Goal: Task Accomplishment & Management: Manage account settings

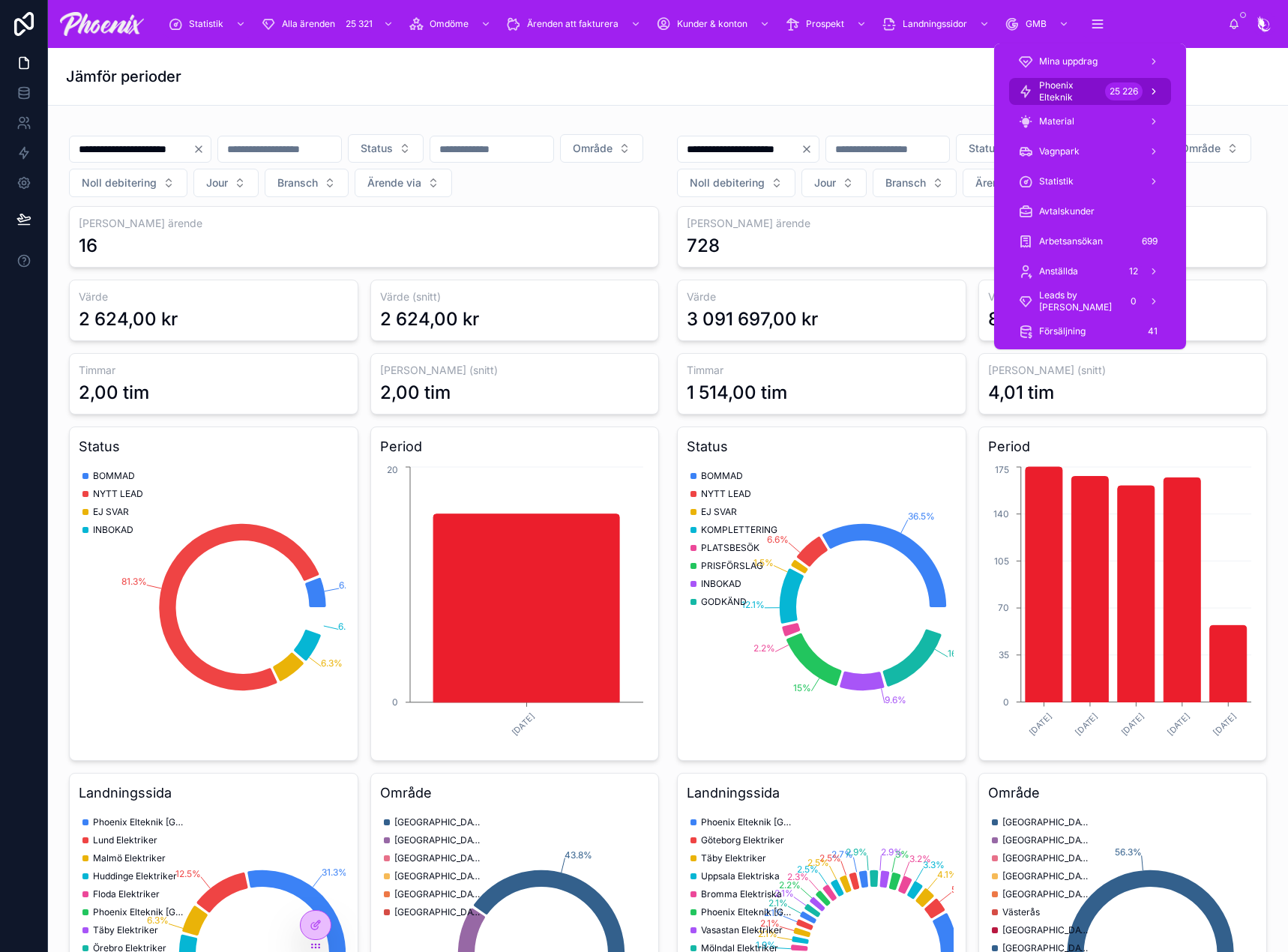
click at [1086, 93] on span "Phoenix Elteknik" at bounding box center [1069, 92] width 60 height 24
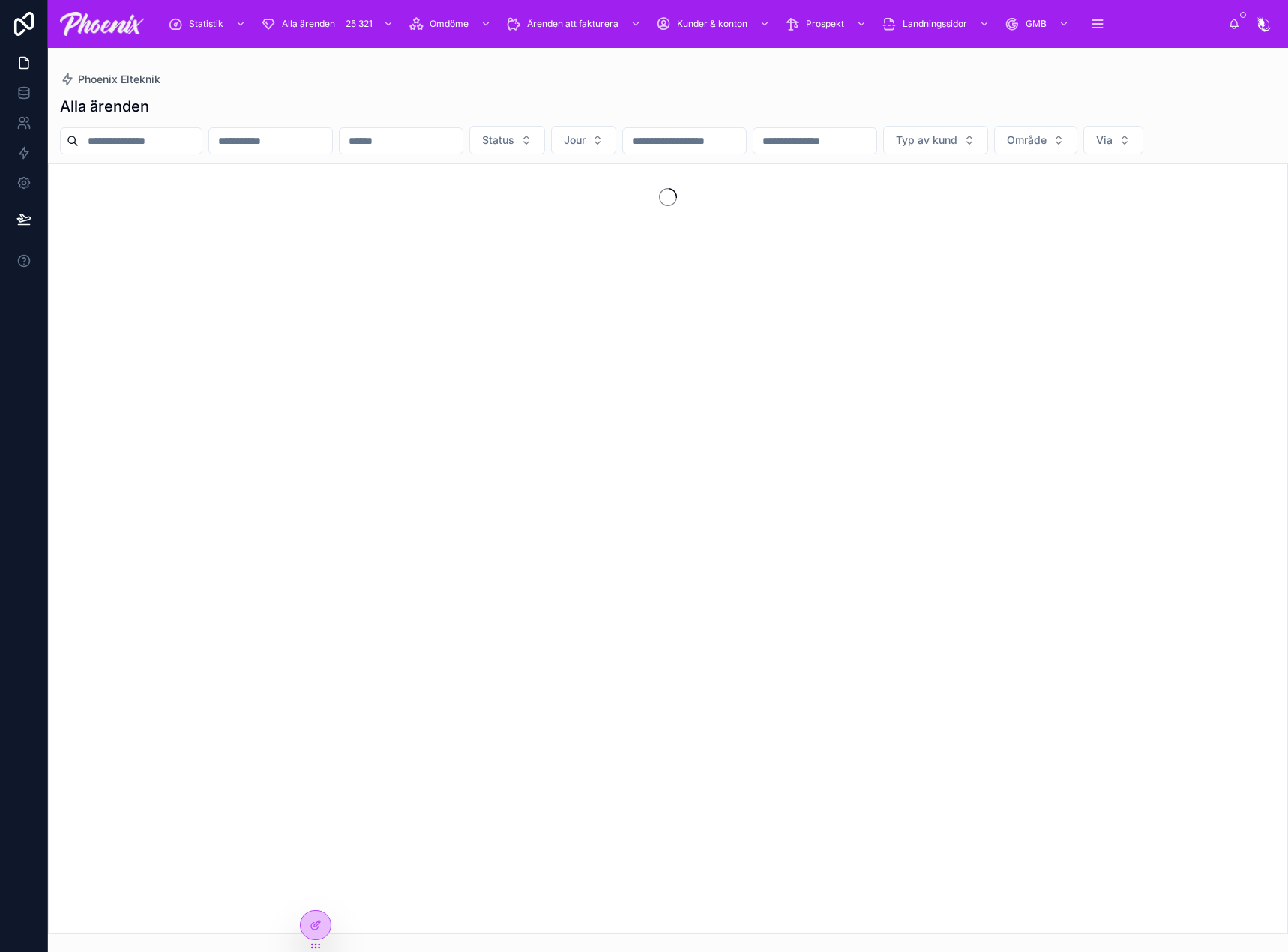
click at [192, 143] on input "text" at bounding box center [140, 140] width 123 height 21
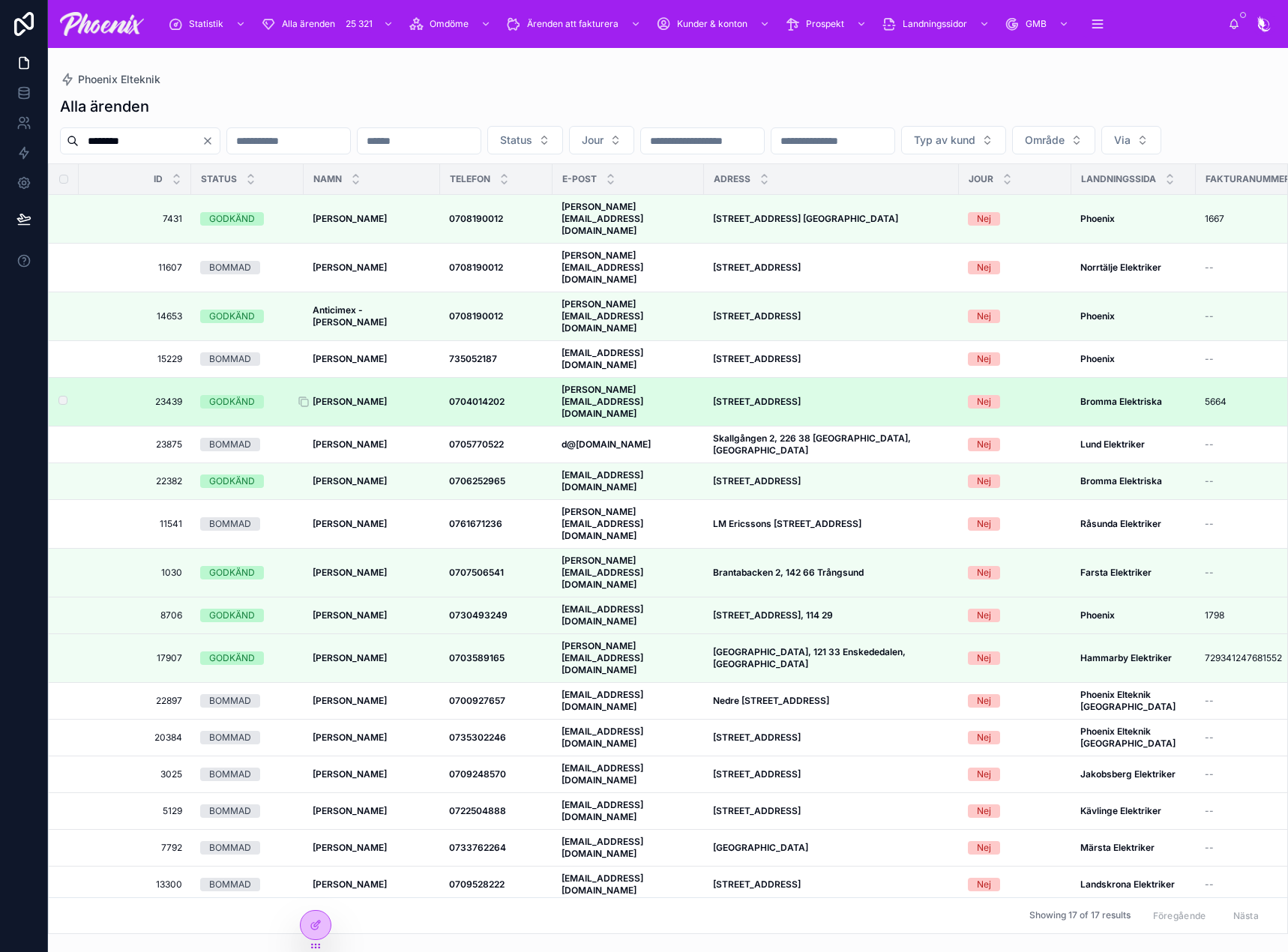
type input "********"
click at [349, 396] on strong "[PERSON_NAME]" at bounding box center [349, 401] width 74 height 11
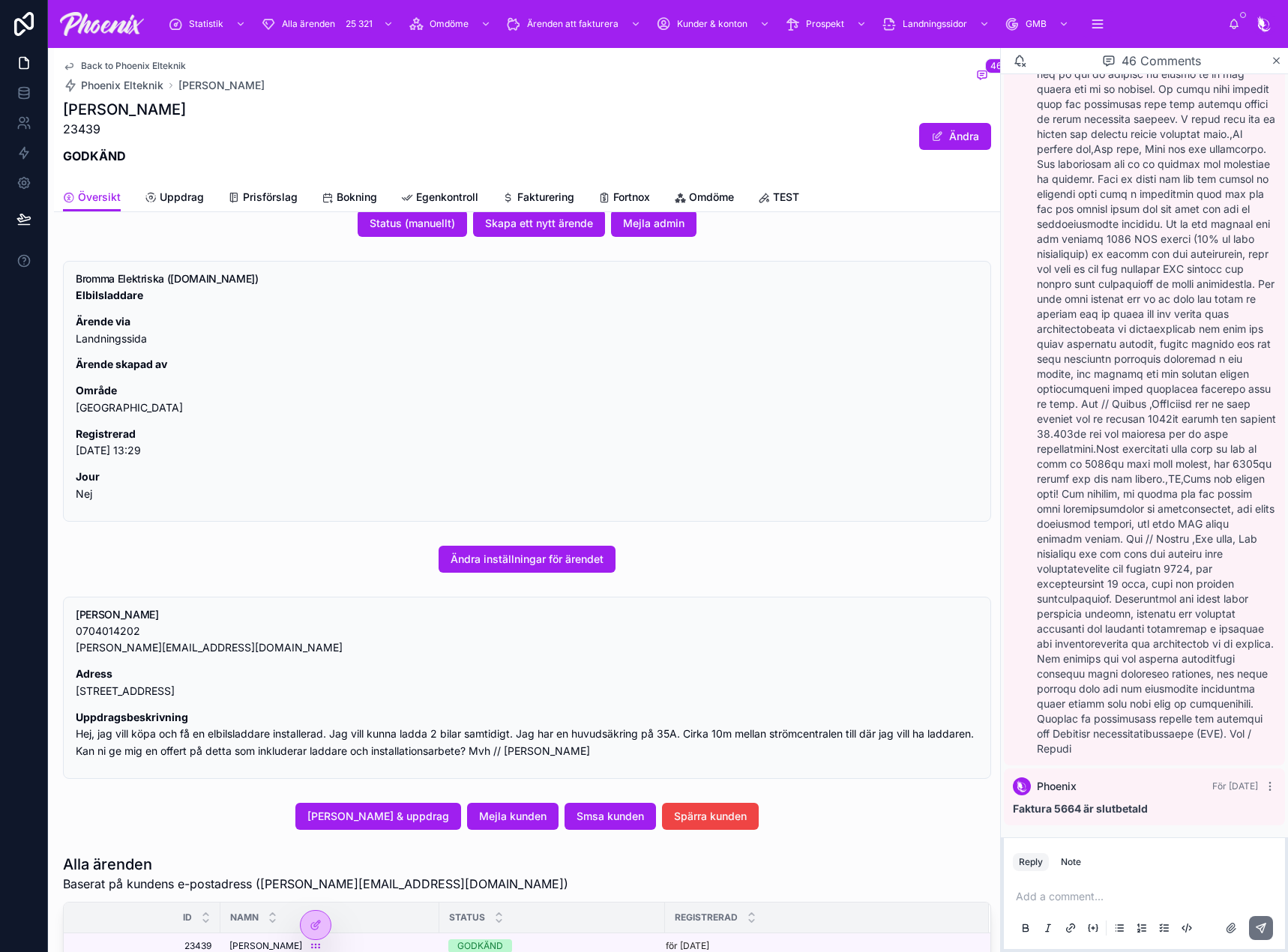
scroll to position [75, 0]
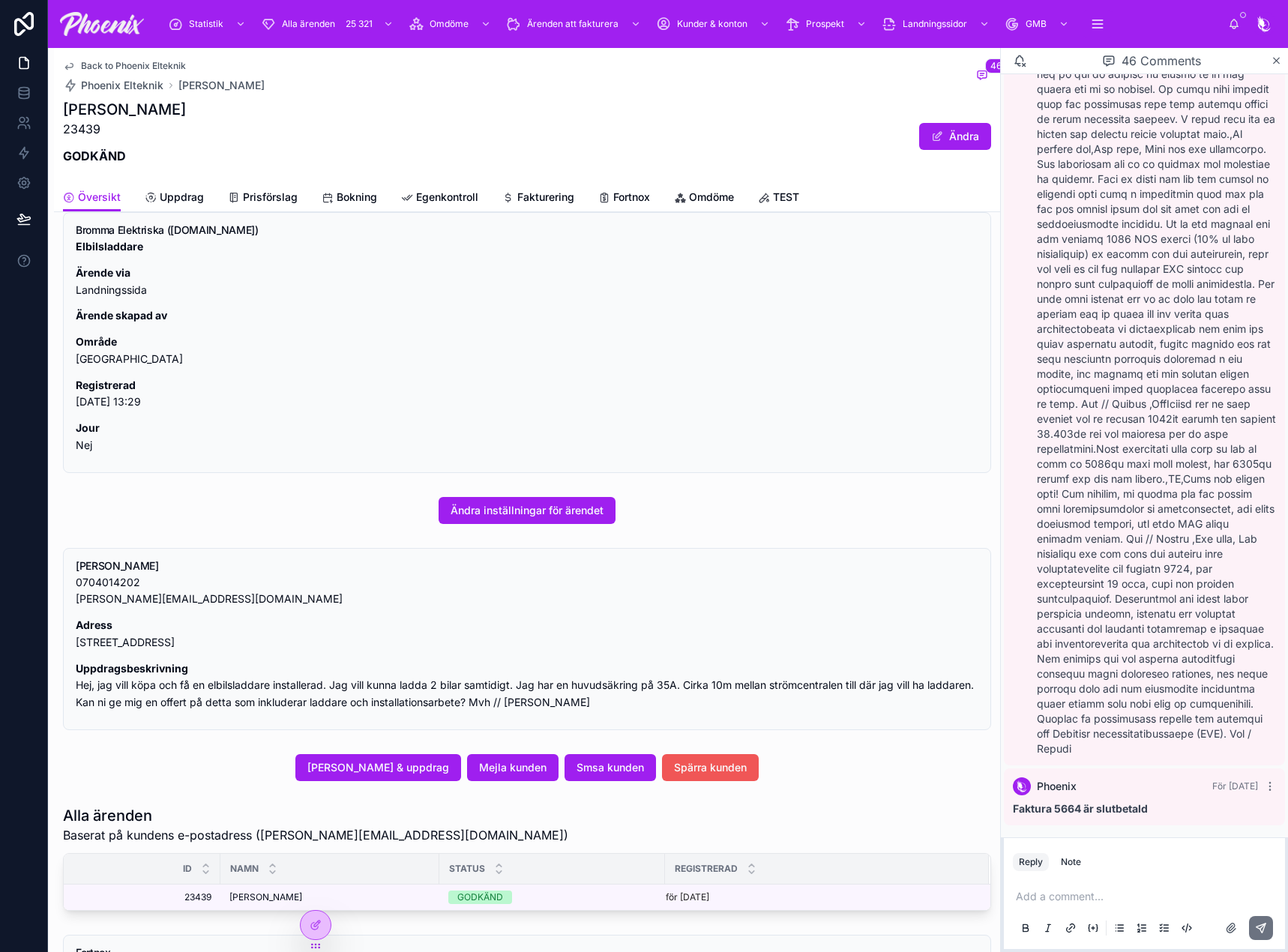
click at [737, 754] on button "Spärra kunden" at bounding box center [710, 767] width 97 height 27
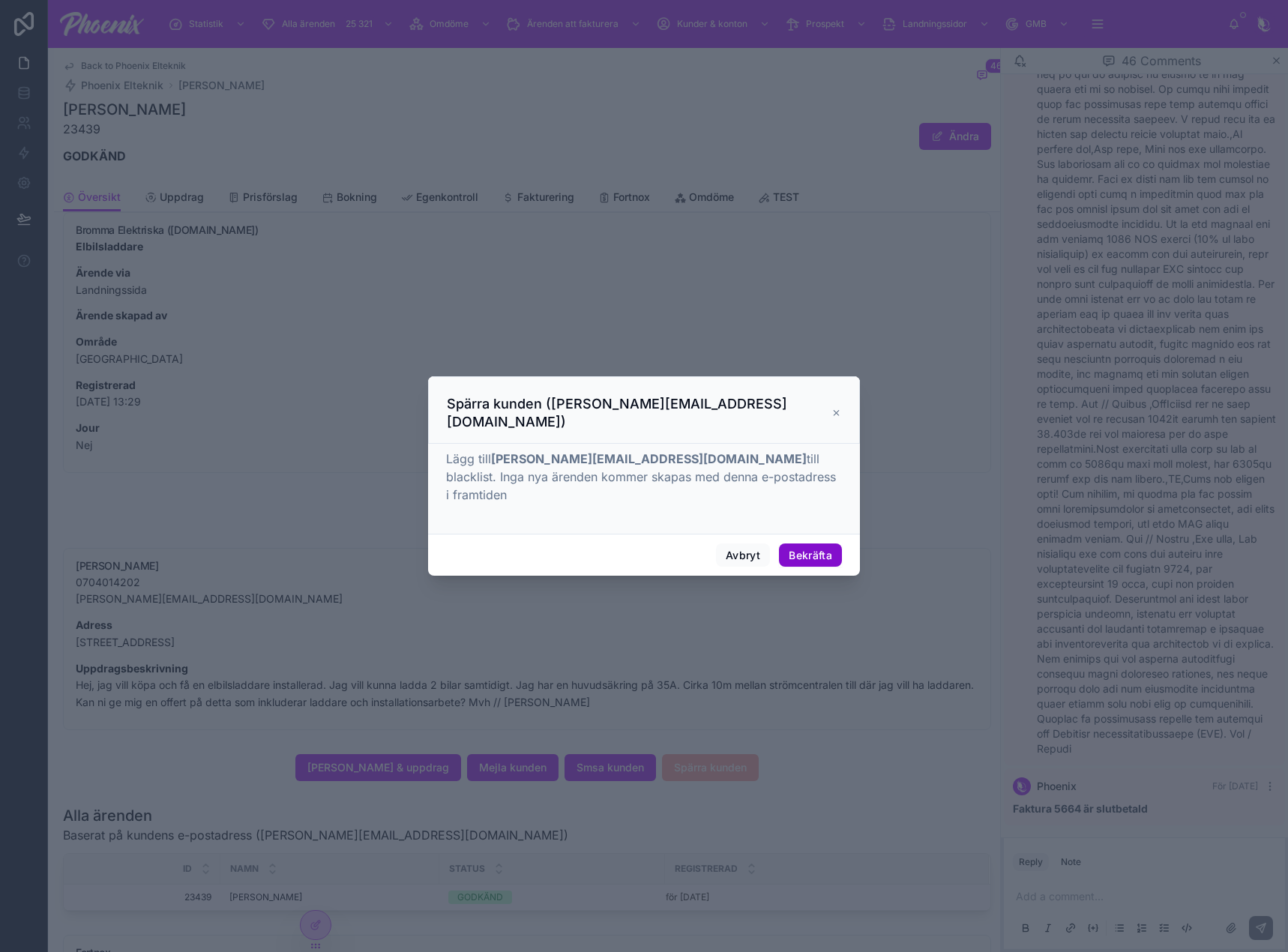
click at [817, 543] on button "Bekräfta" at bounding box center [810, 555] width 63 height 24
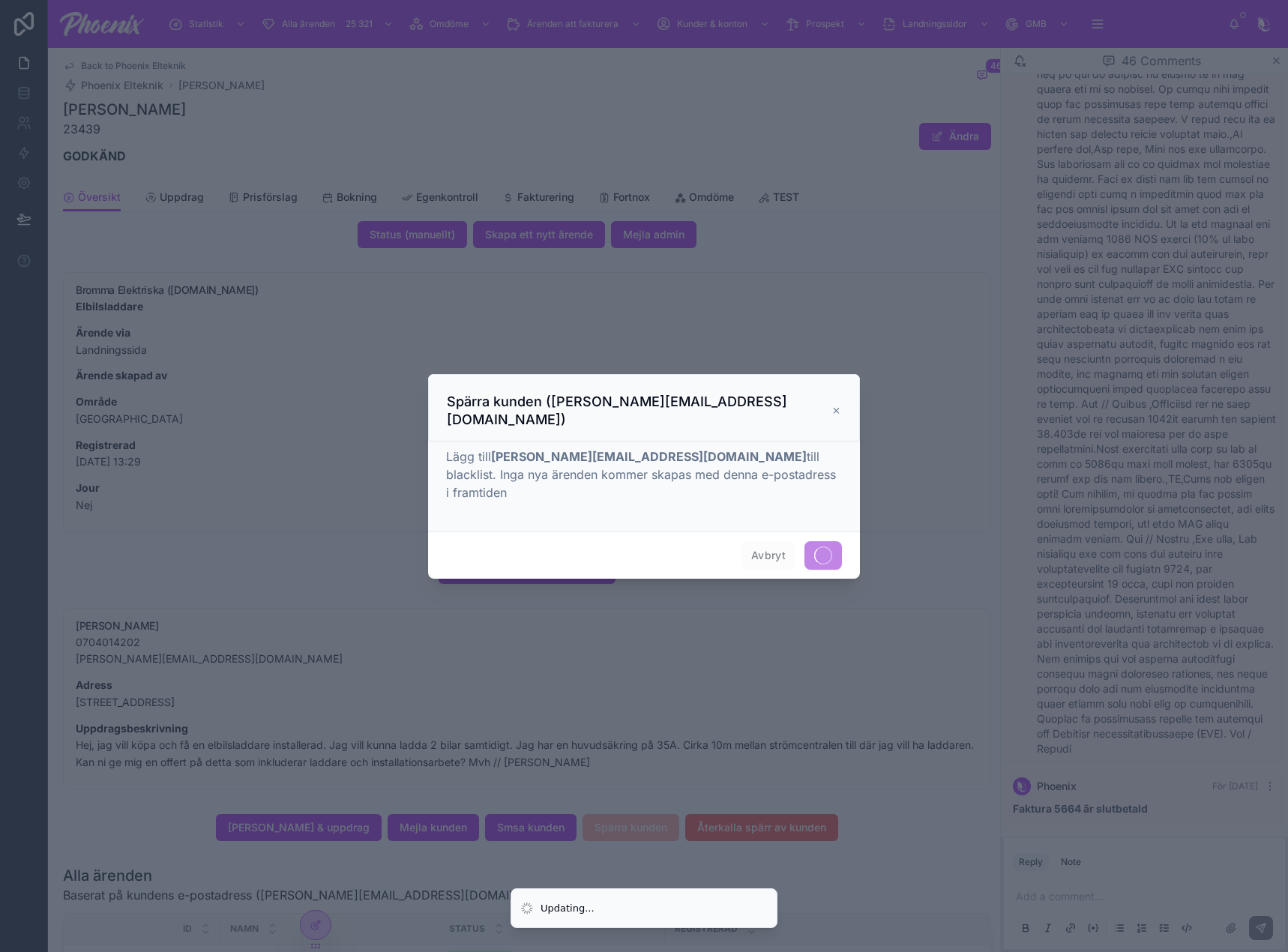
scroll to position [135, 0]
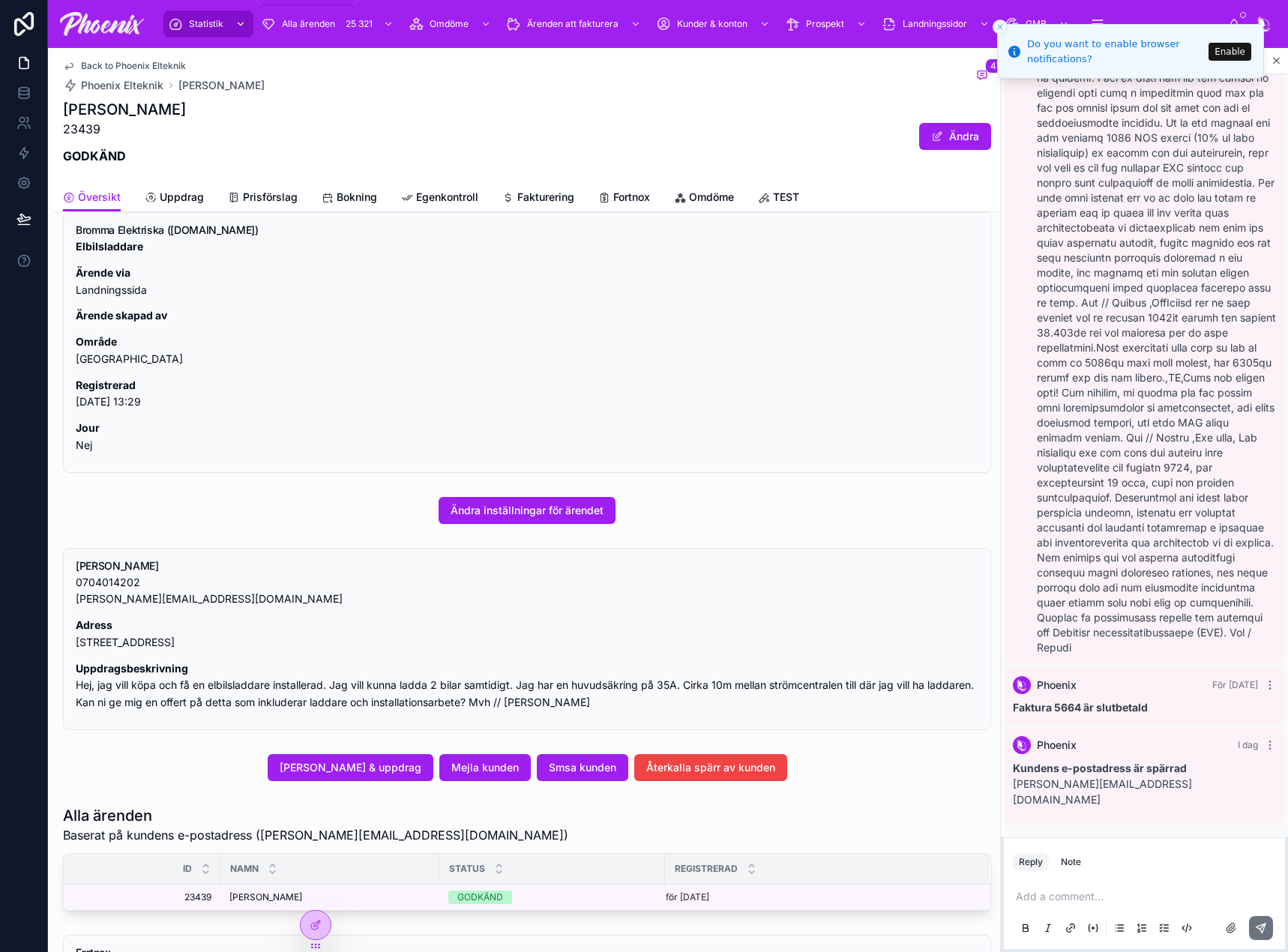
click at [228, 33] on div "Statistik" at bounding box center [208, 24] width 81 height 24
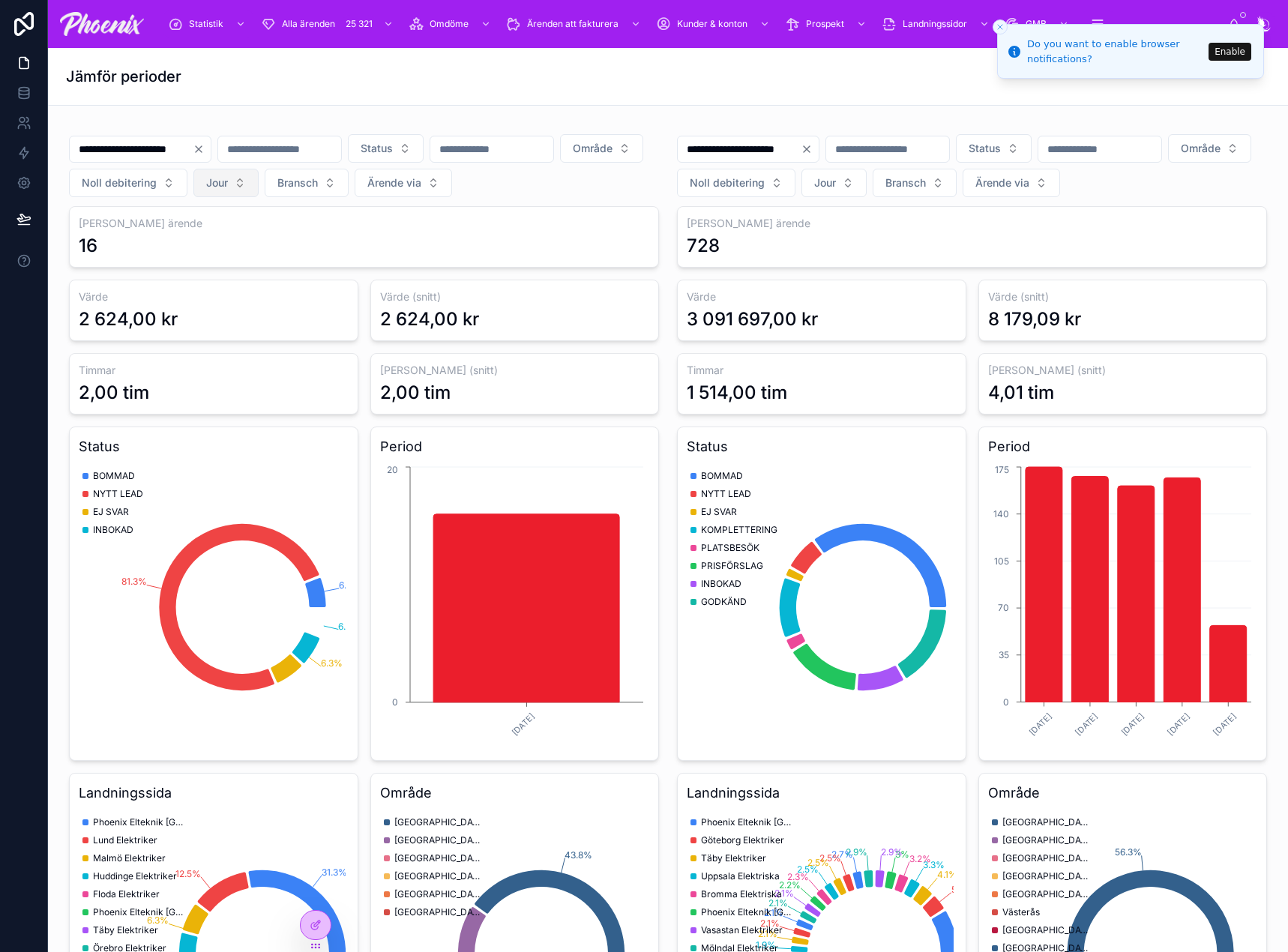
click at [259, 185] on button "Jour" at bounding box center [226, 182] width 65 height 28
click at [435, 246] on div "[PERSON_NAME]" at bounding box center [489, 244] width 180 height 24
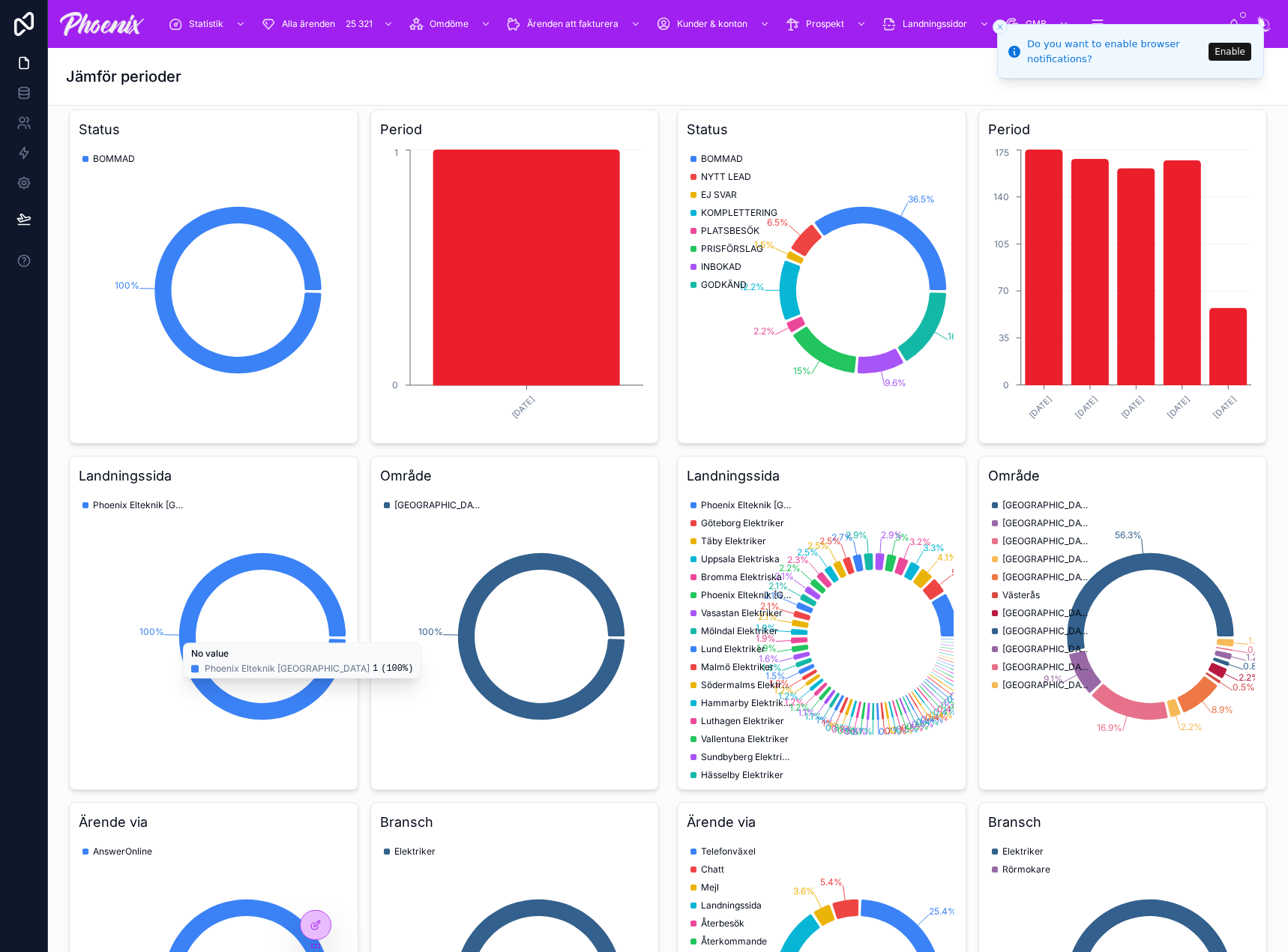
scroll to position [224, 0]
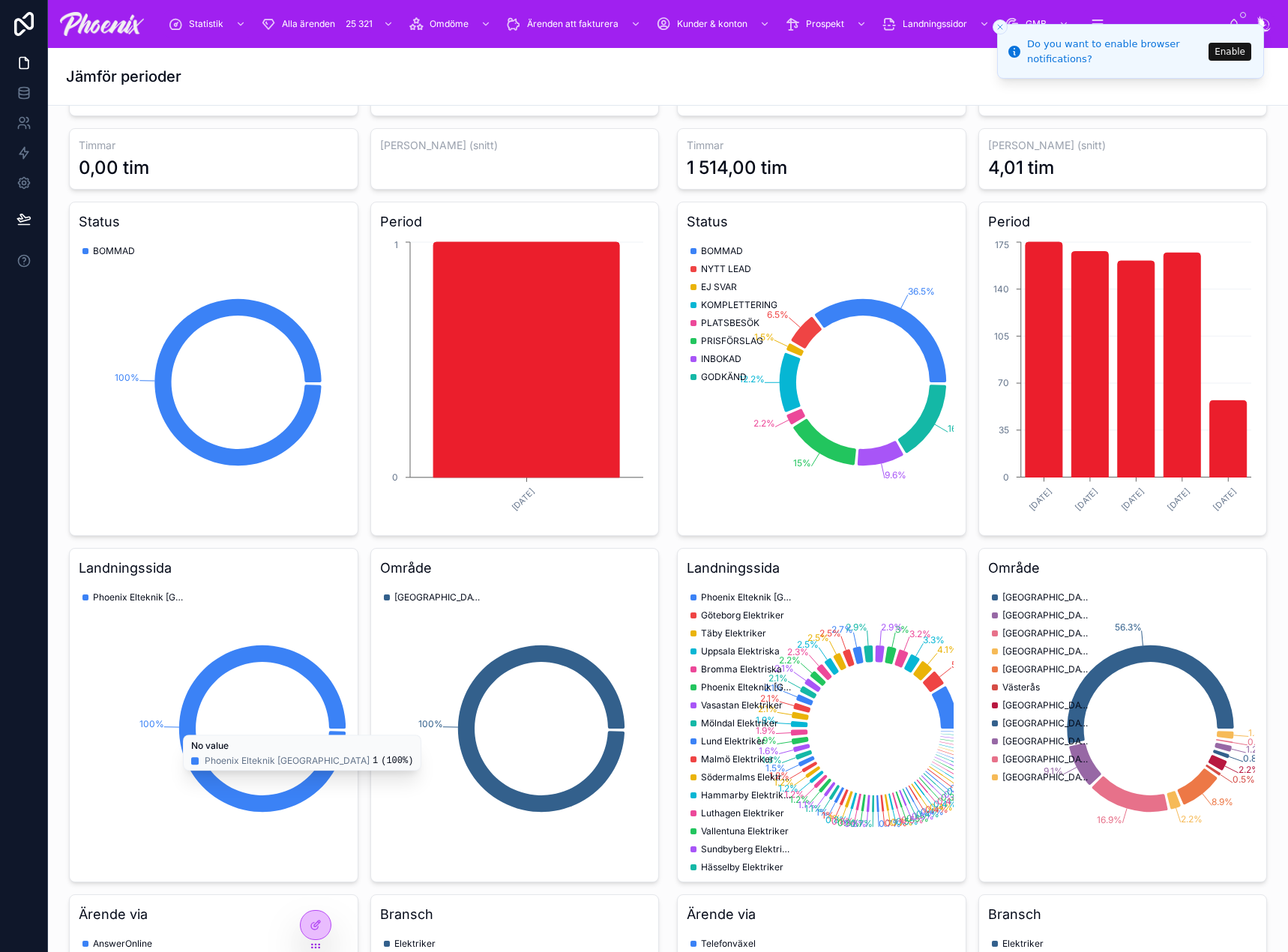
click at [999, 29] on icon "Close toast" at bounding box center [1000, 27] width 9 height 9
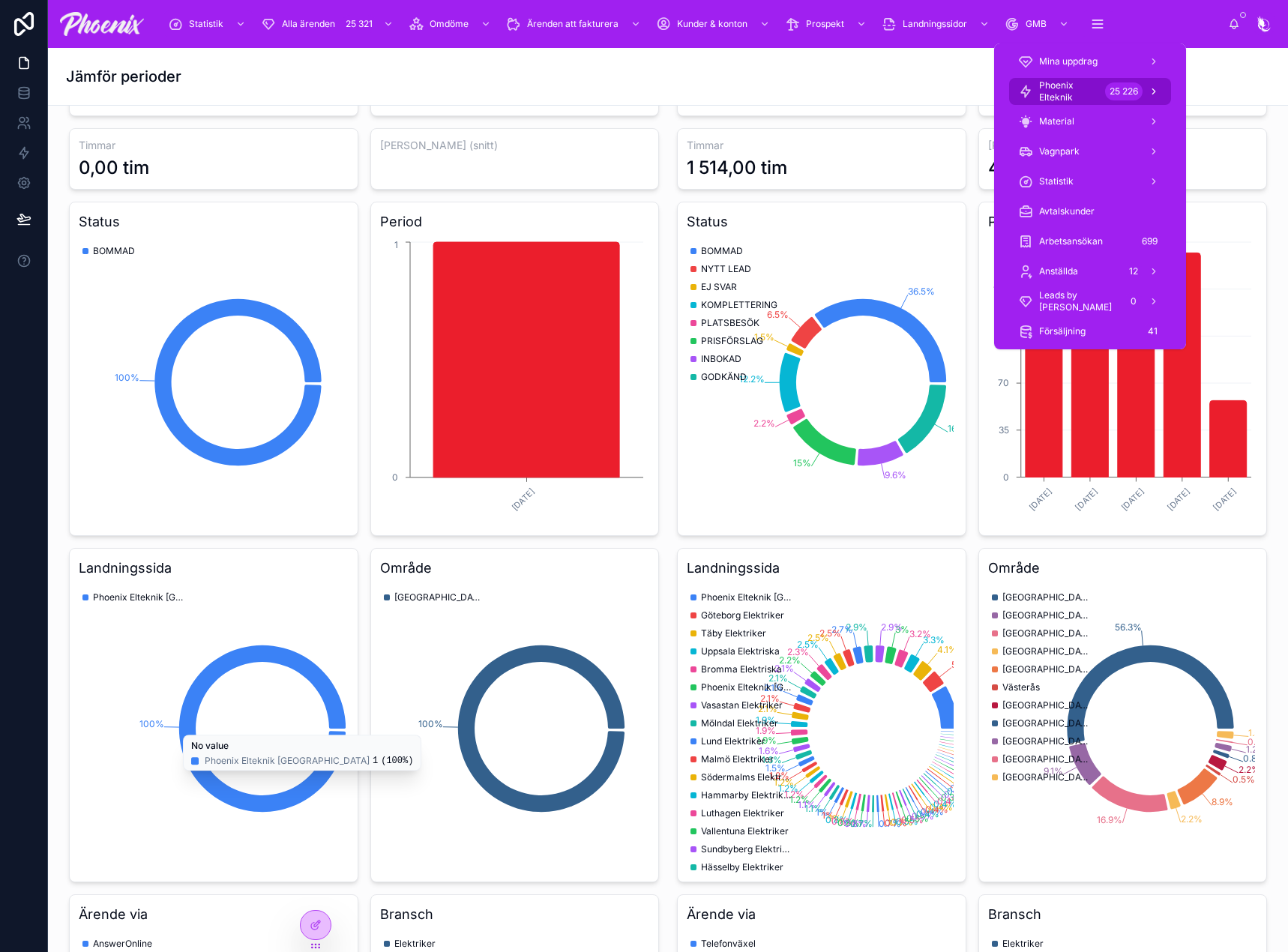
click at [1088, 94] on span "Phoenix Elteknik" at bounding box center [1069, 92] width 60 height 24
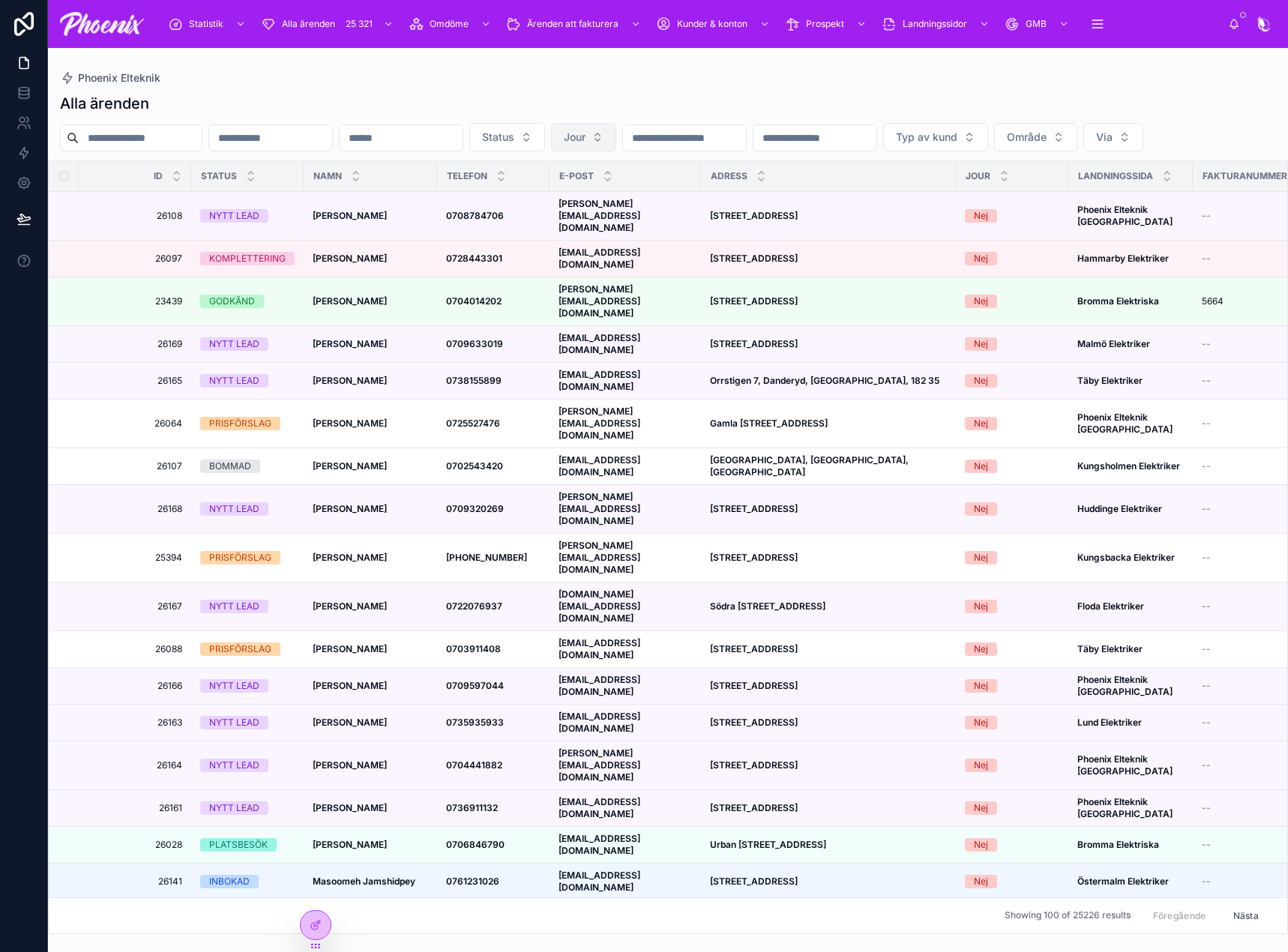
click at [616, 137] on button "Jour" at bounding box center [583, 137] width 65 height 28
click at [707, 208] on div "[PERSON_NAME]" at bounding box center [717, 198] width 180 height 24
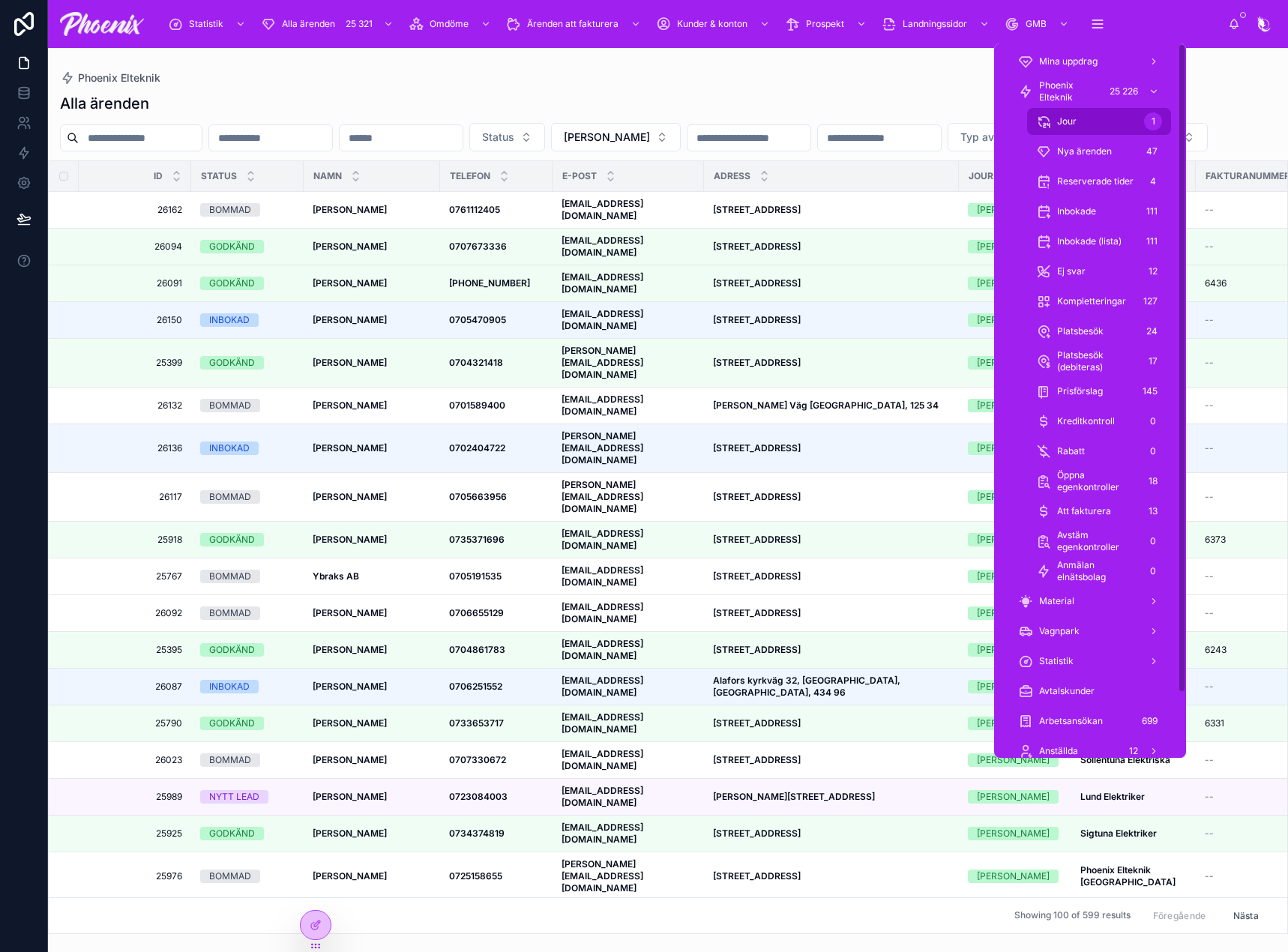
click at [1083, 117] on div "Jour 1" at bounding box center [1098, 121] width 126 height 24
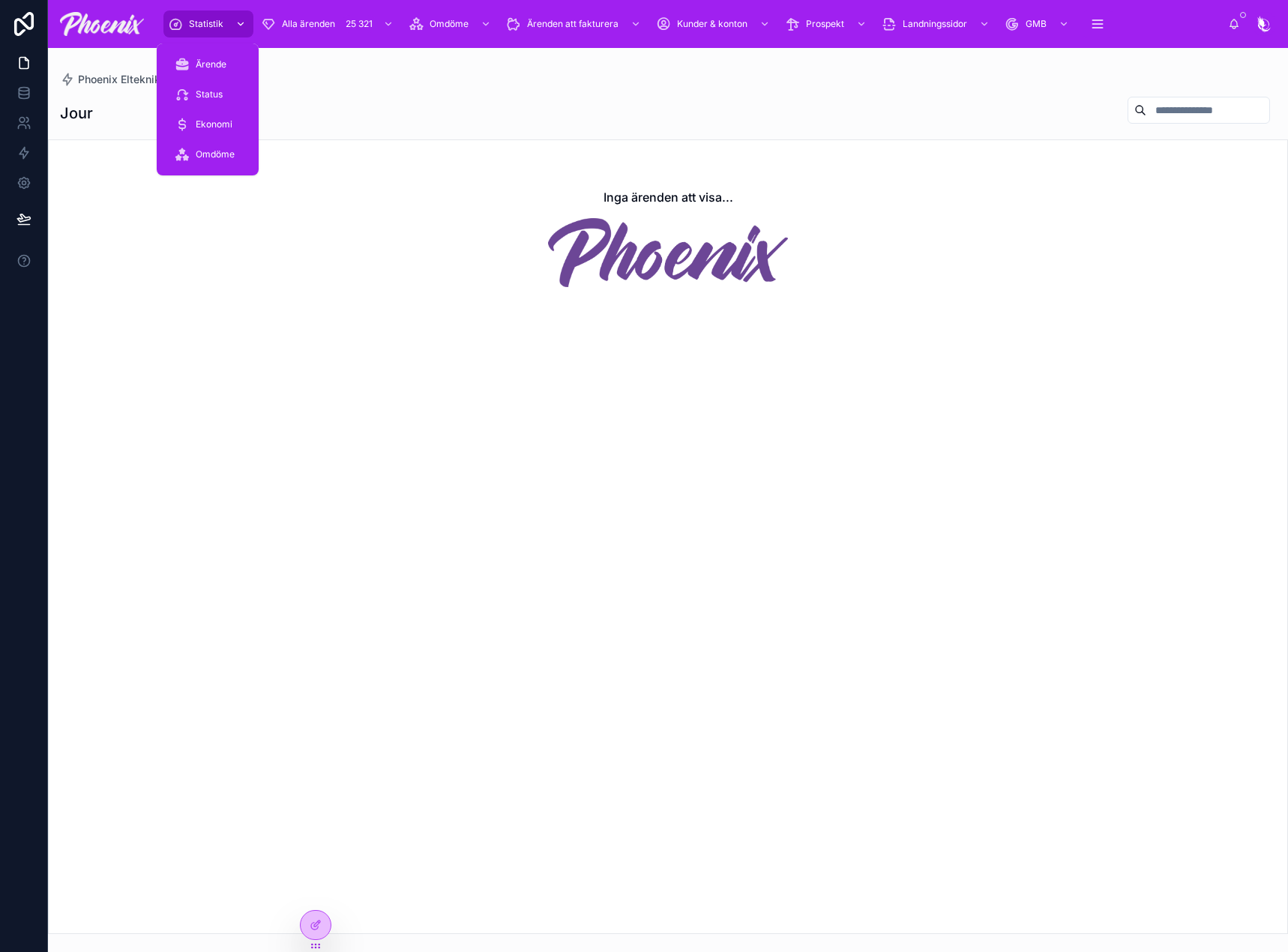
click at [173, 15] on div "Statistik" at bounding box center [208, 24] width 81 height 24
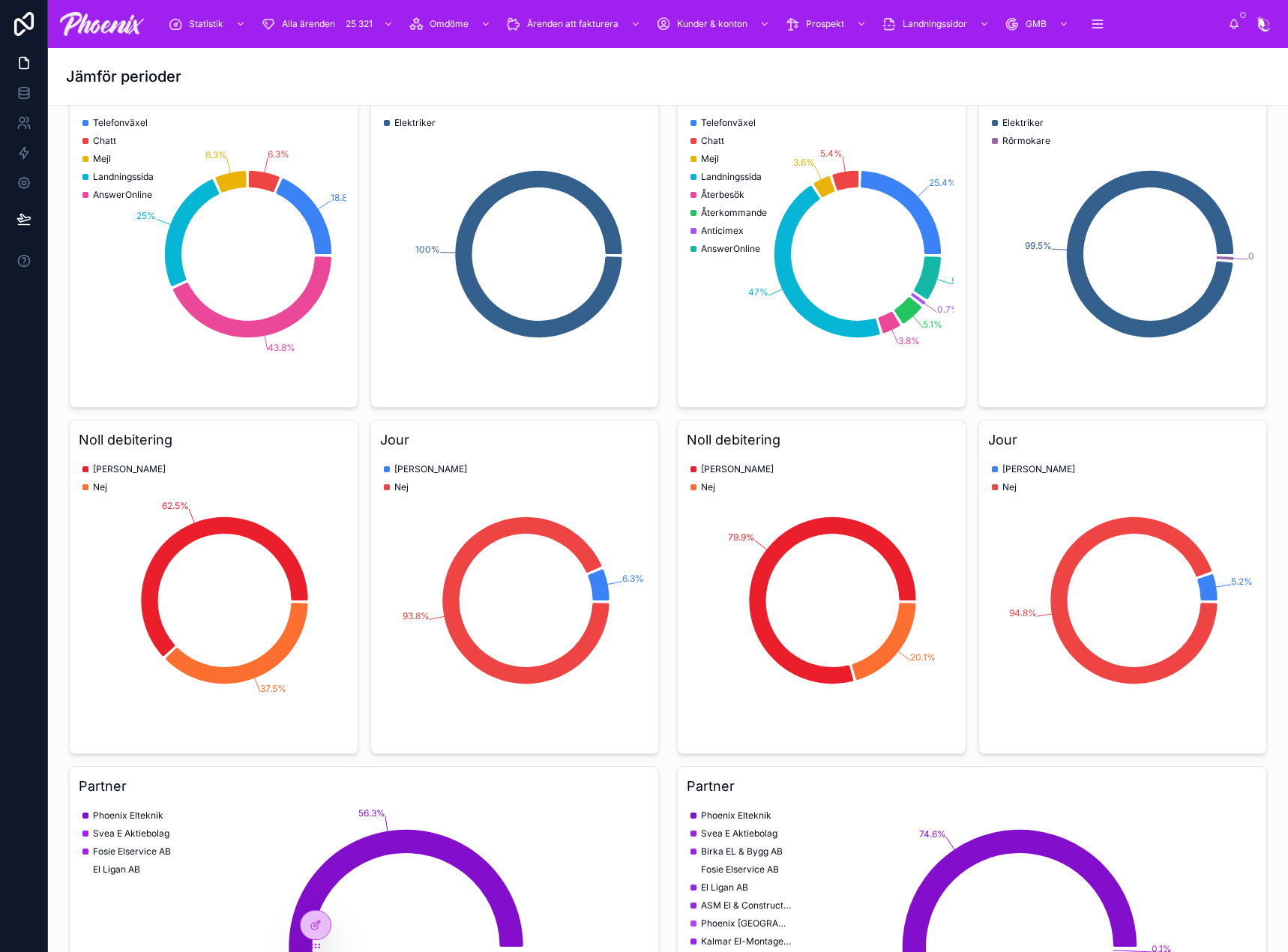
scroll to position [1049, 0]
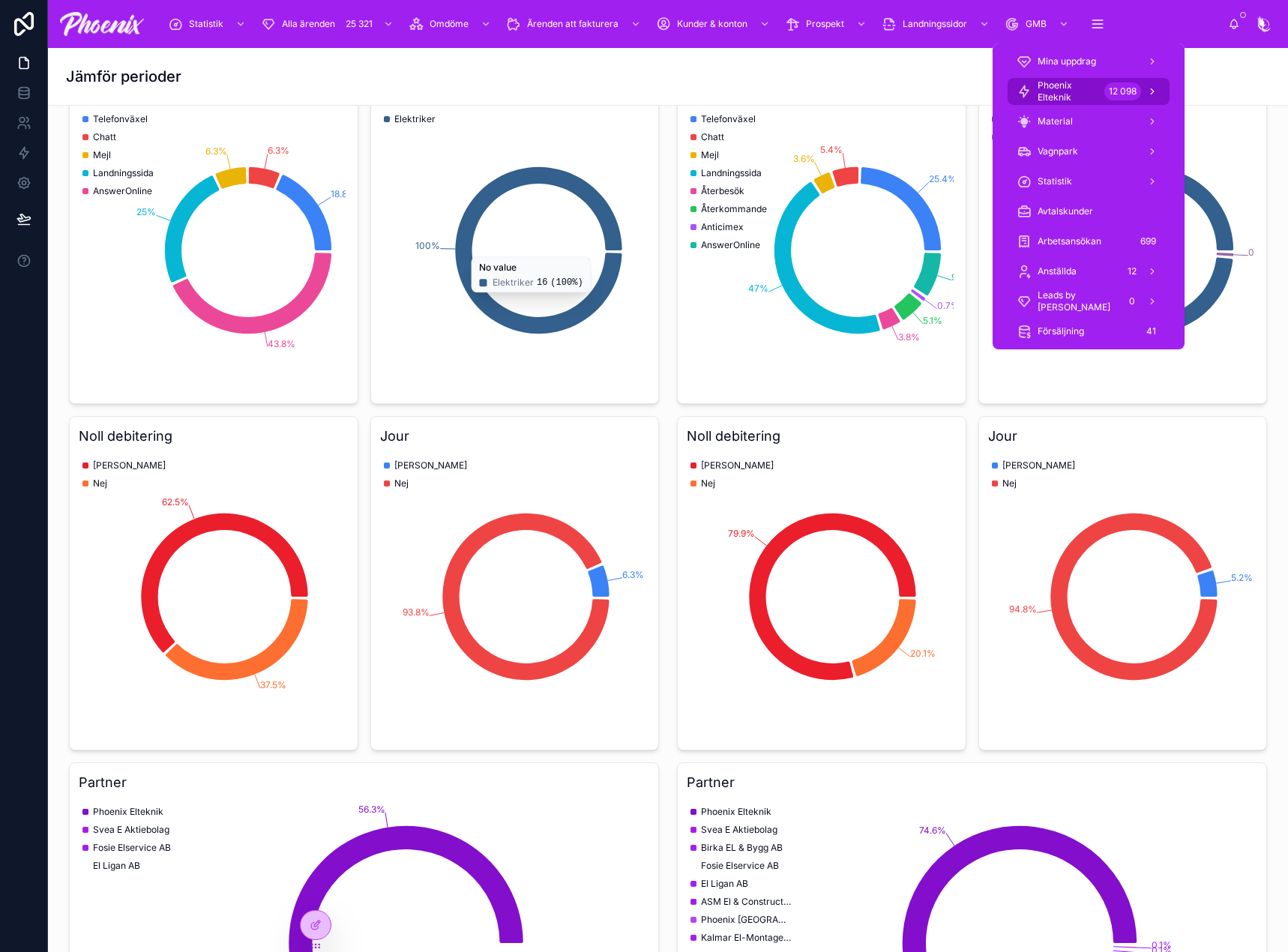
click at [1078, 97] on span "Phoenix Elteknik" at bounding box center [1068, 92] width 61 height 24
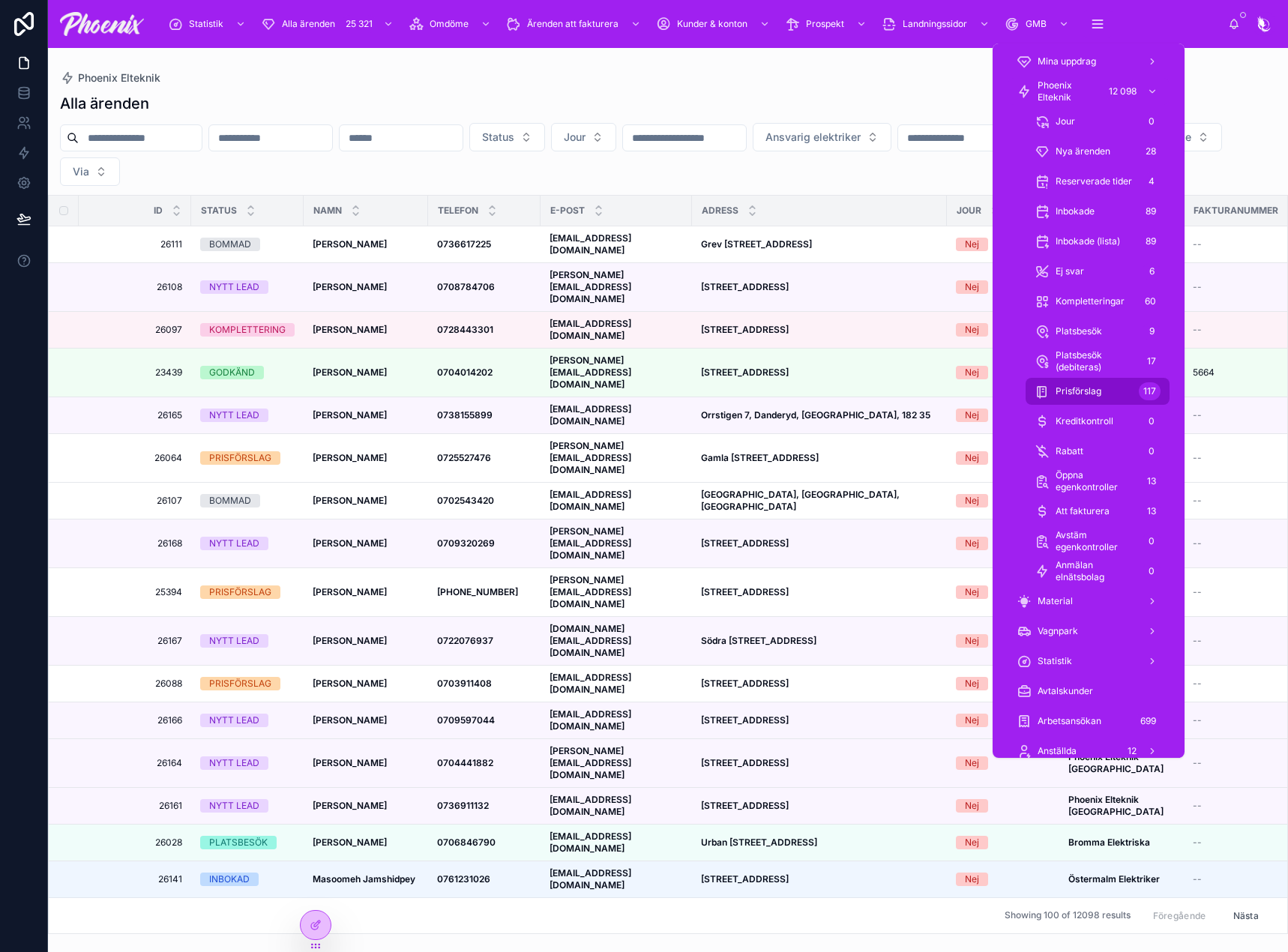
click at [1089, 387] on span "Prisförslag" at bounding box center [1079, 390] width 46 height 12
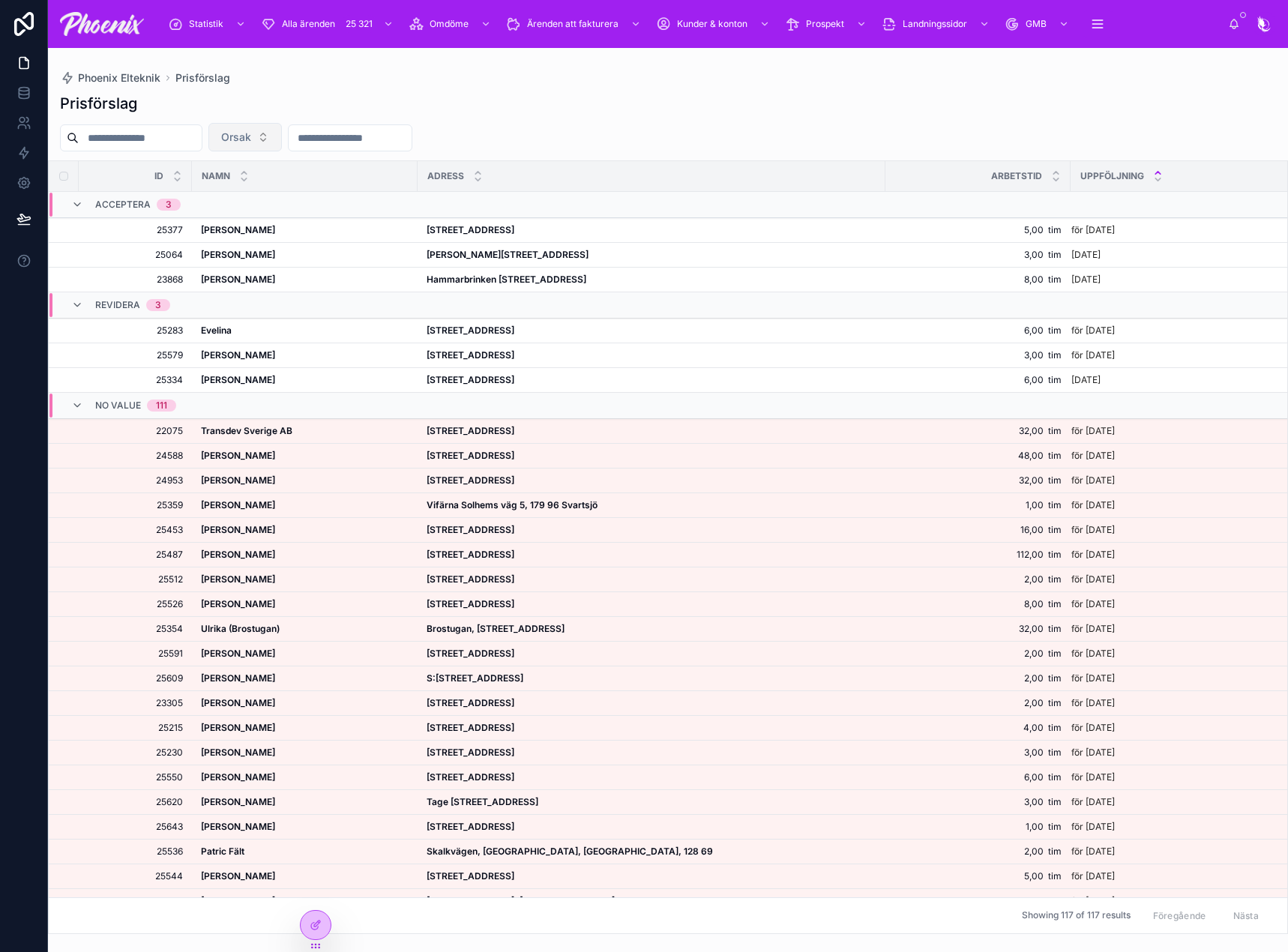
drag, startPoint x: 323, startPoint y: 144, endPoint x: 307, endPoint y: 142, distance: 16.1
click at [316, 144] on div "Orsak" at bounding box center [667, 137] width 1240 height 28
click at [282, 142] on button "Orsak" at bounding box center [245, 137] width 73 height 28
click at [310, 199] on div "Ingen orsak" at bounding box center [283, 198] width 180 height 24
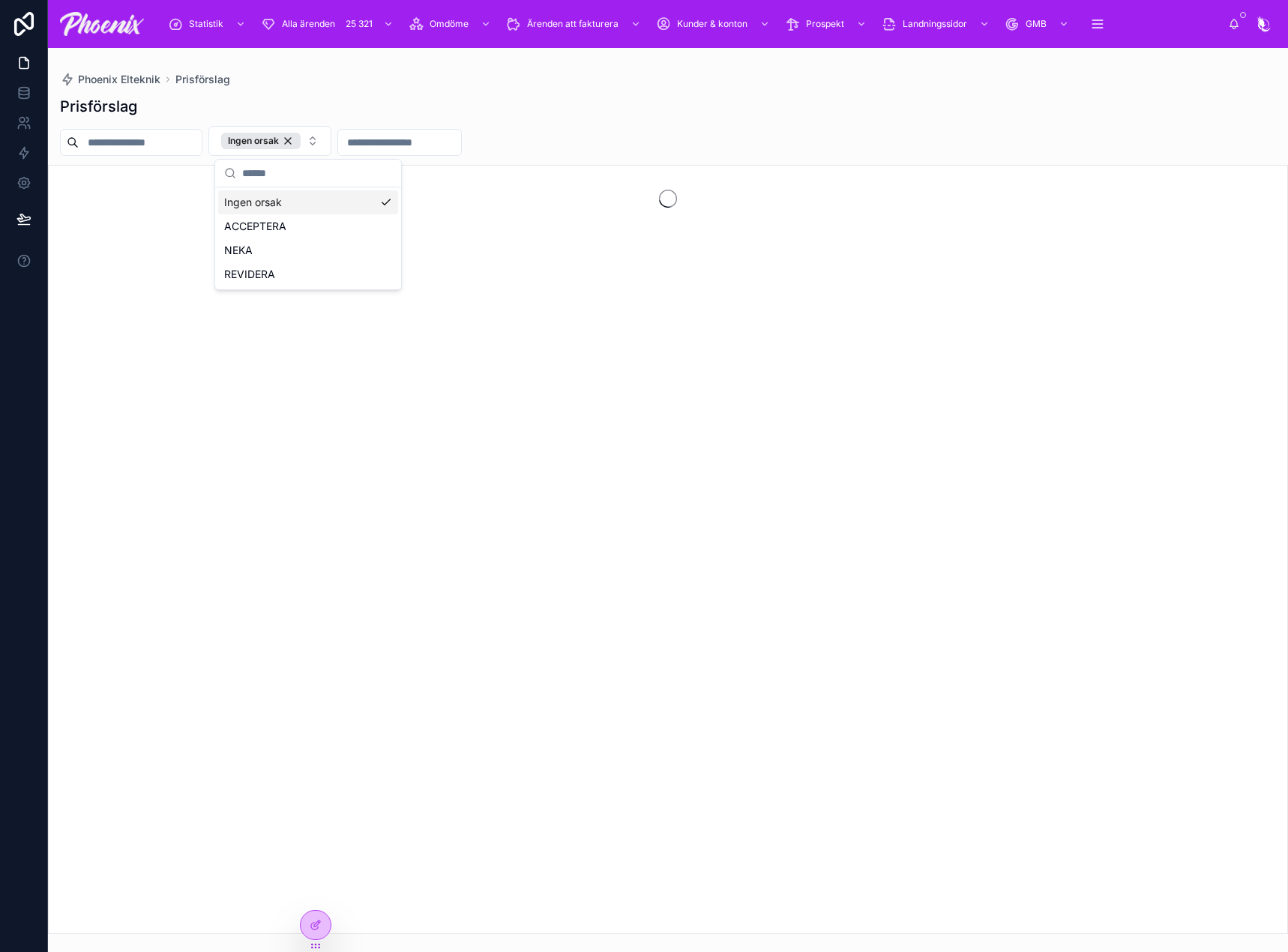
click at [401, 144] on input "text" at bounding box center [400, 142] width 123 height 21
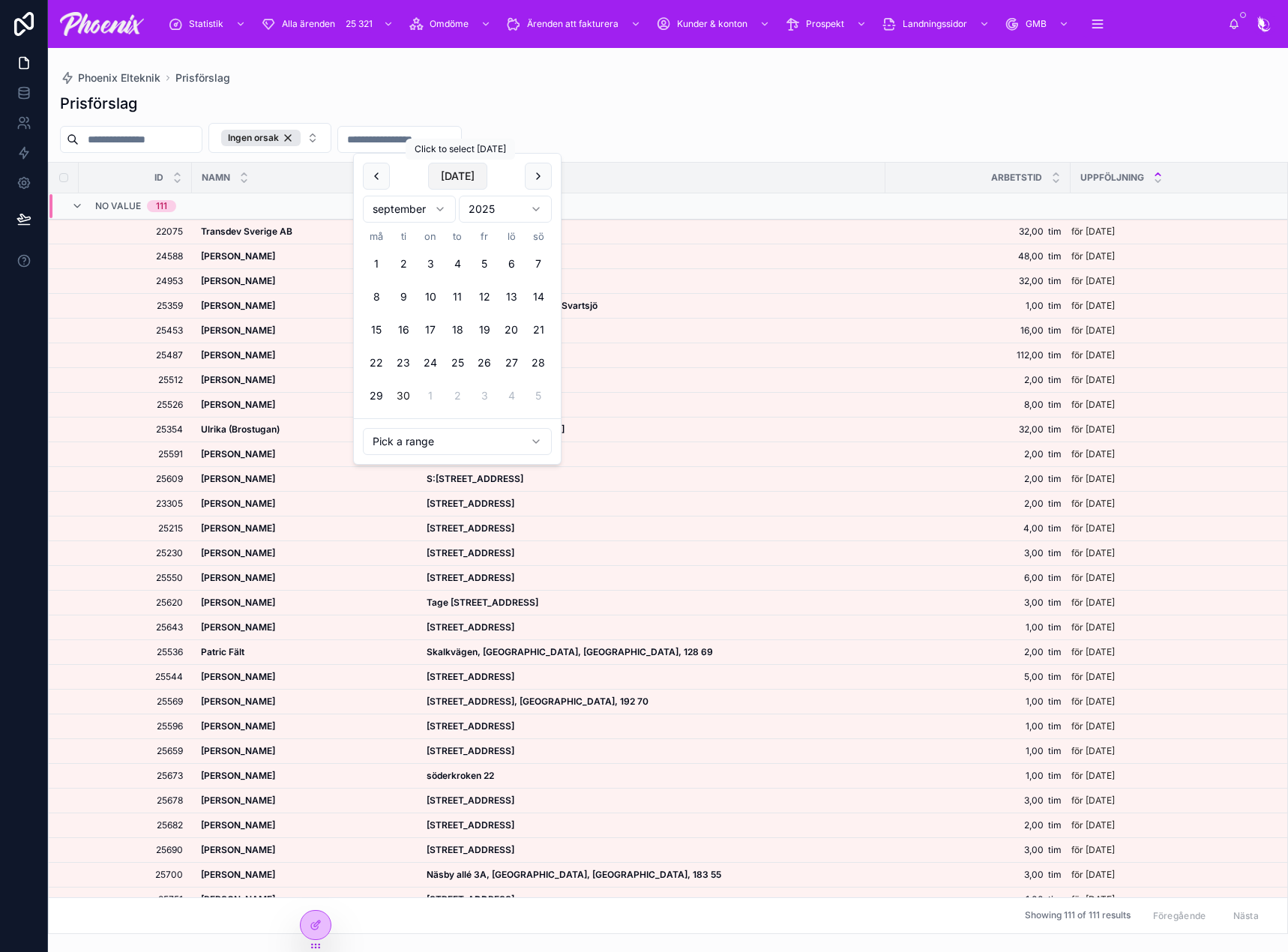
click at [444, 171] on button "Today" at bounding box center [457, 175] width 60 height 27
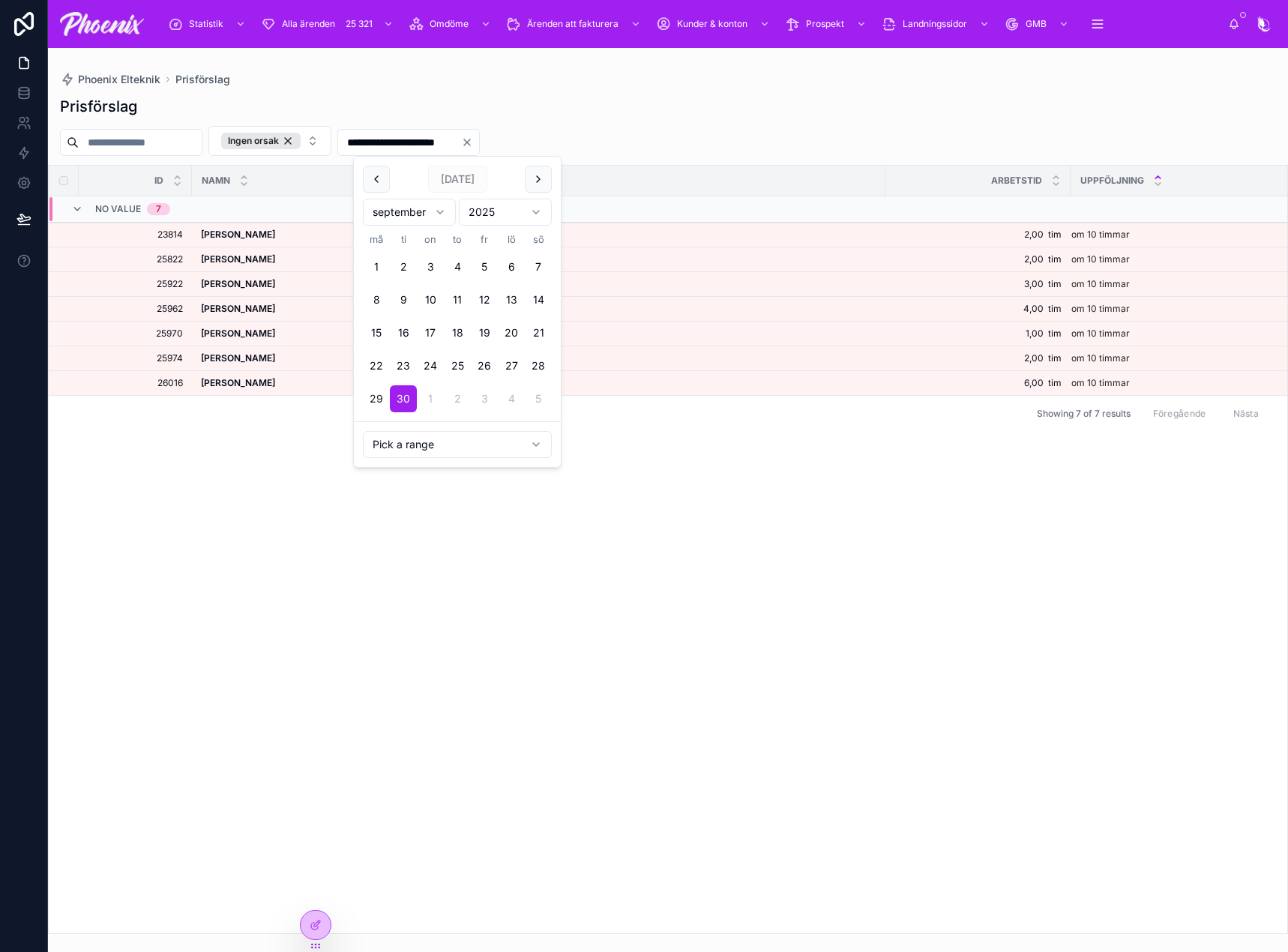
click at [377, 396] on button "29" at bounding box center [376, 398] width 27 height 27
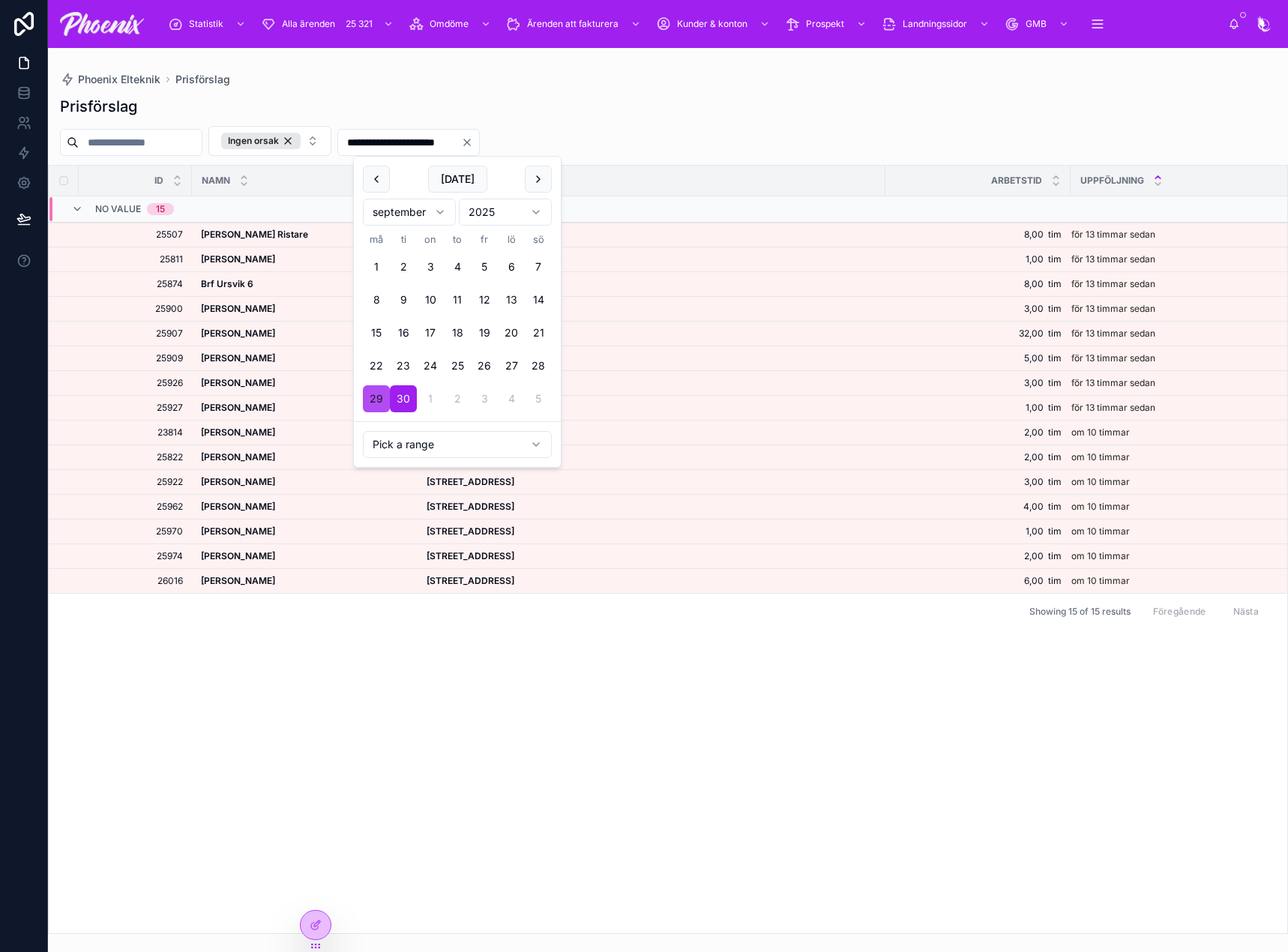
click at [377, 397] on button "29" at bounding box center [376, 398] width 27 height 27
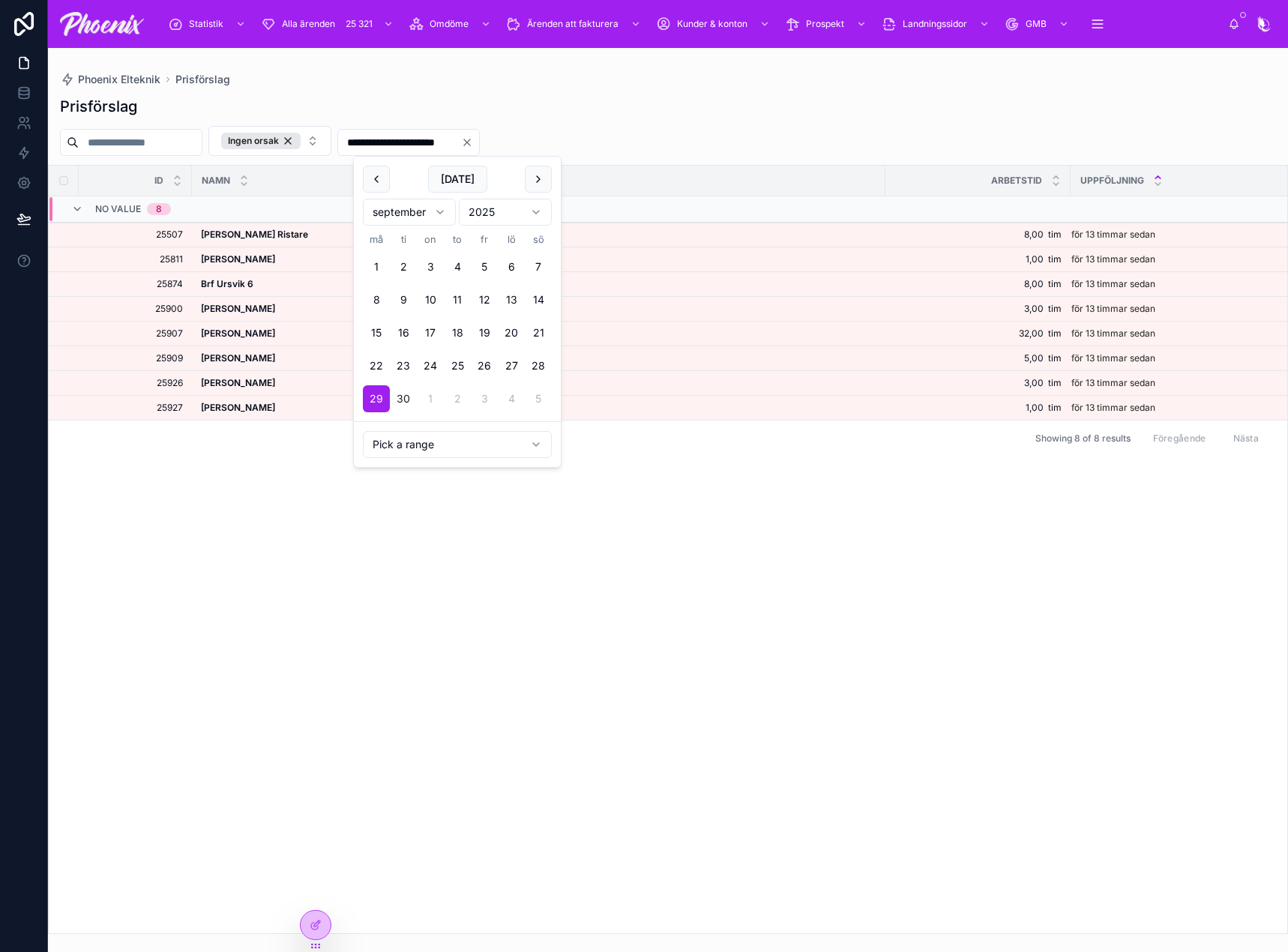
drag, startPoint x: 411, startPoint y: 144, endPoint x: 402, endPoint y: 142, distance: 9.2
click at [402, 142] on input "**********" at bounding box center [400, 142] width 123 height 21
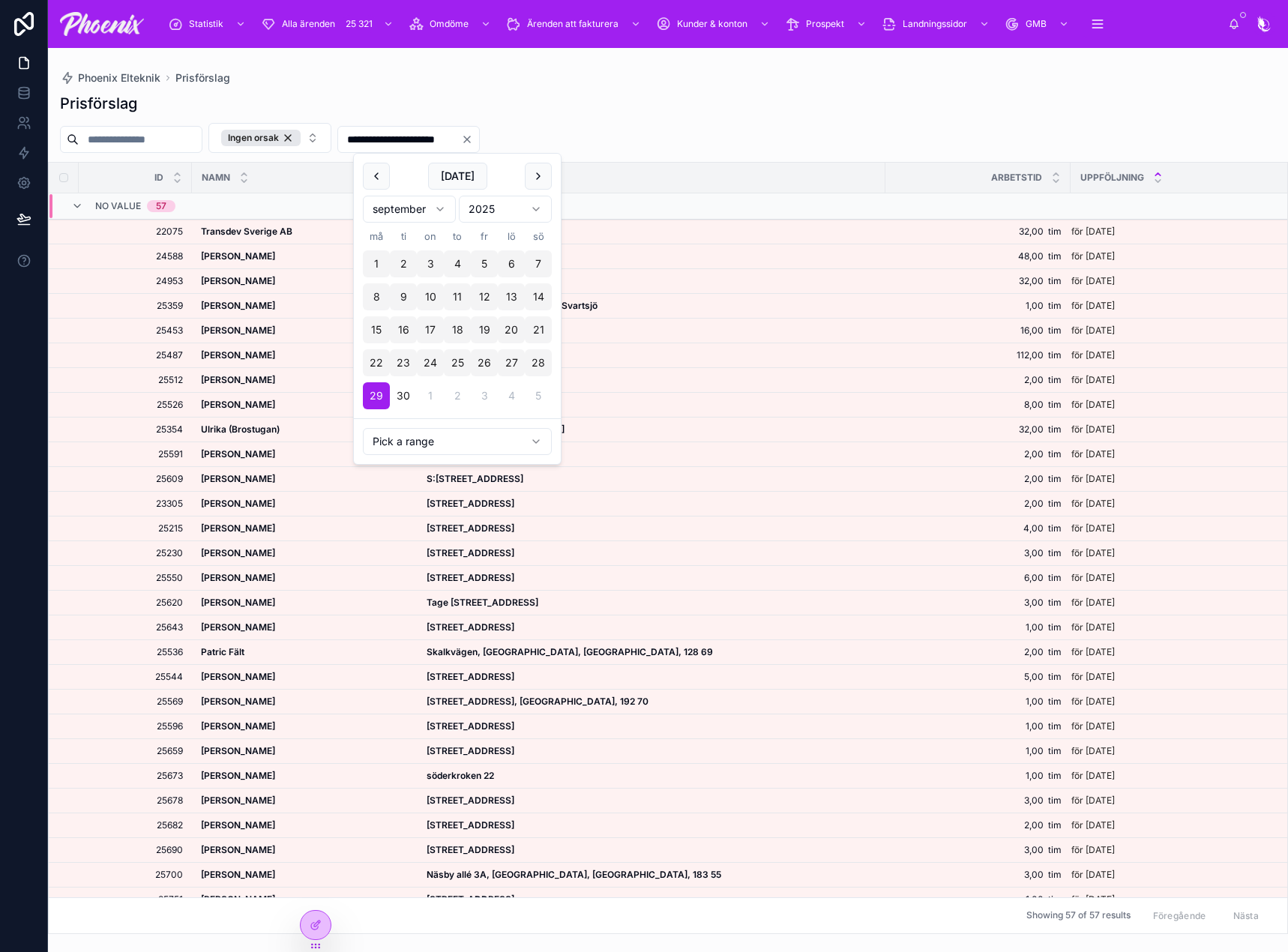
type input "**********"
click at [347, 91] on div "**********" at bounding box center [667, 509] width 1240 height 849
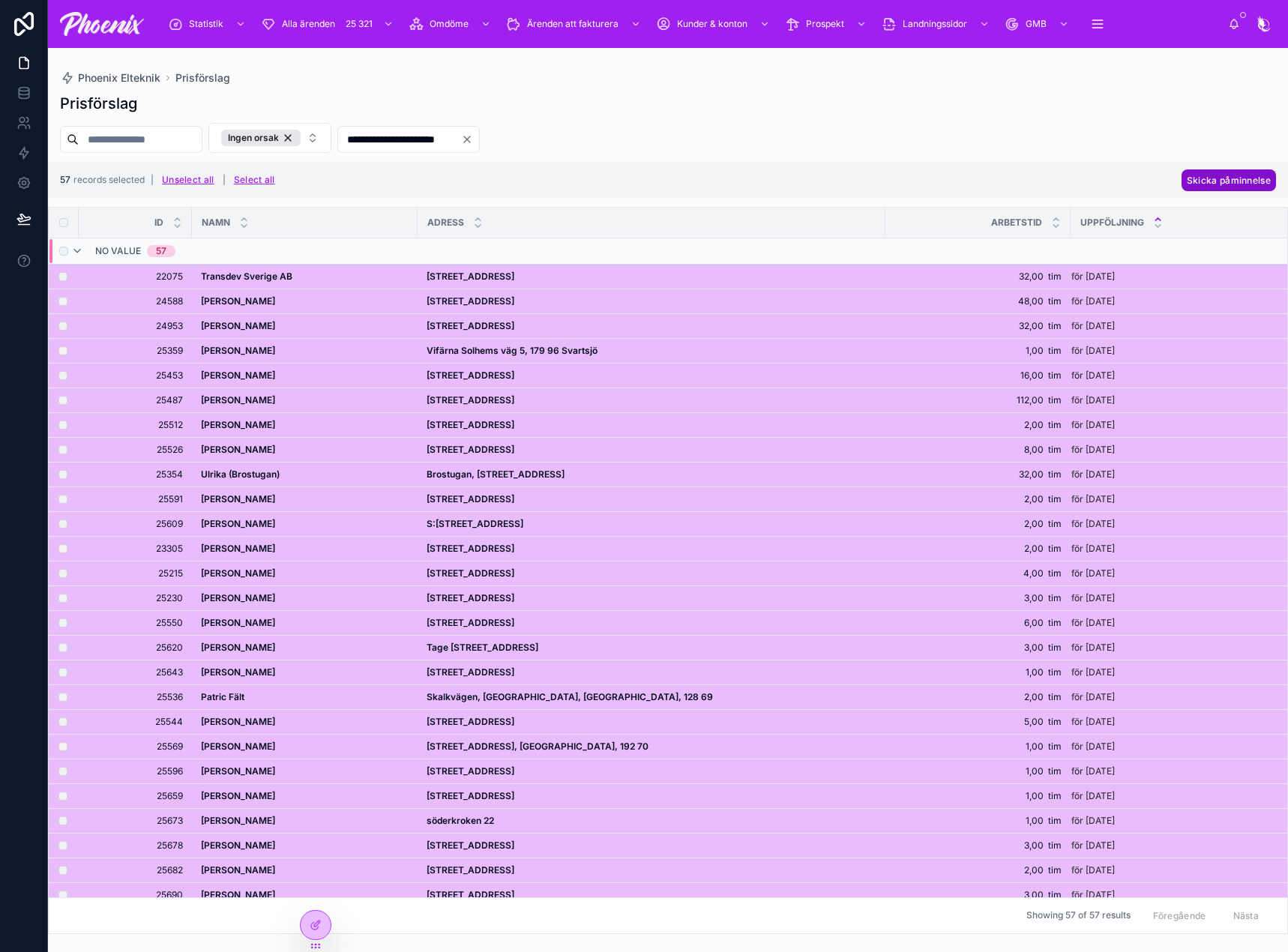
click at [1212, 179] on span "Skicka påminnelse" at bounding box center [1229, 181] width 84 height 11
click at [1254, 153] on icon at bounding box center [1250, 151] width 12 height 12
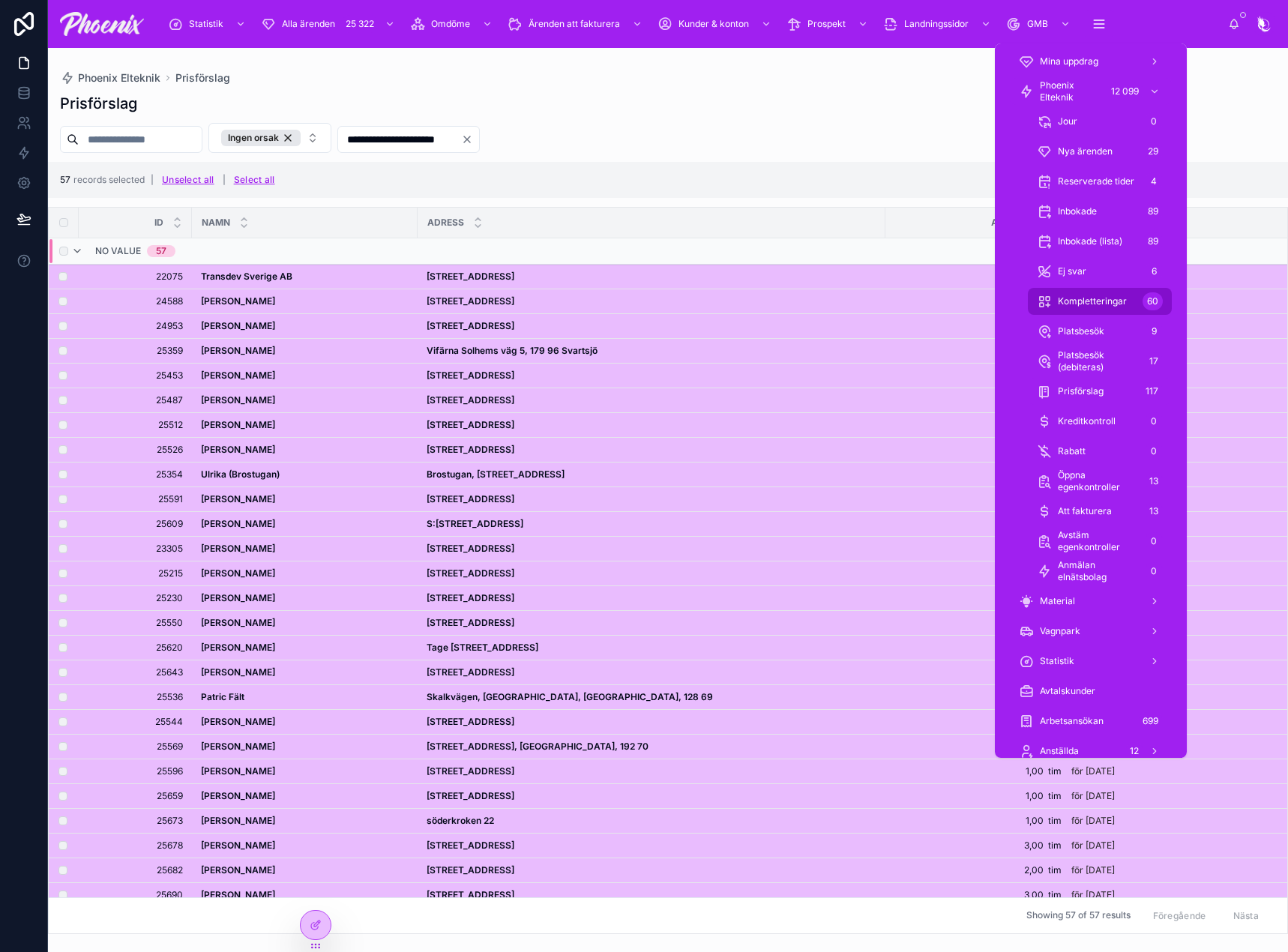
click at [1097, 293] on div "Kompletteringar 60" at bounding box center [1099, 301] width 126 height 24
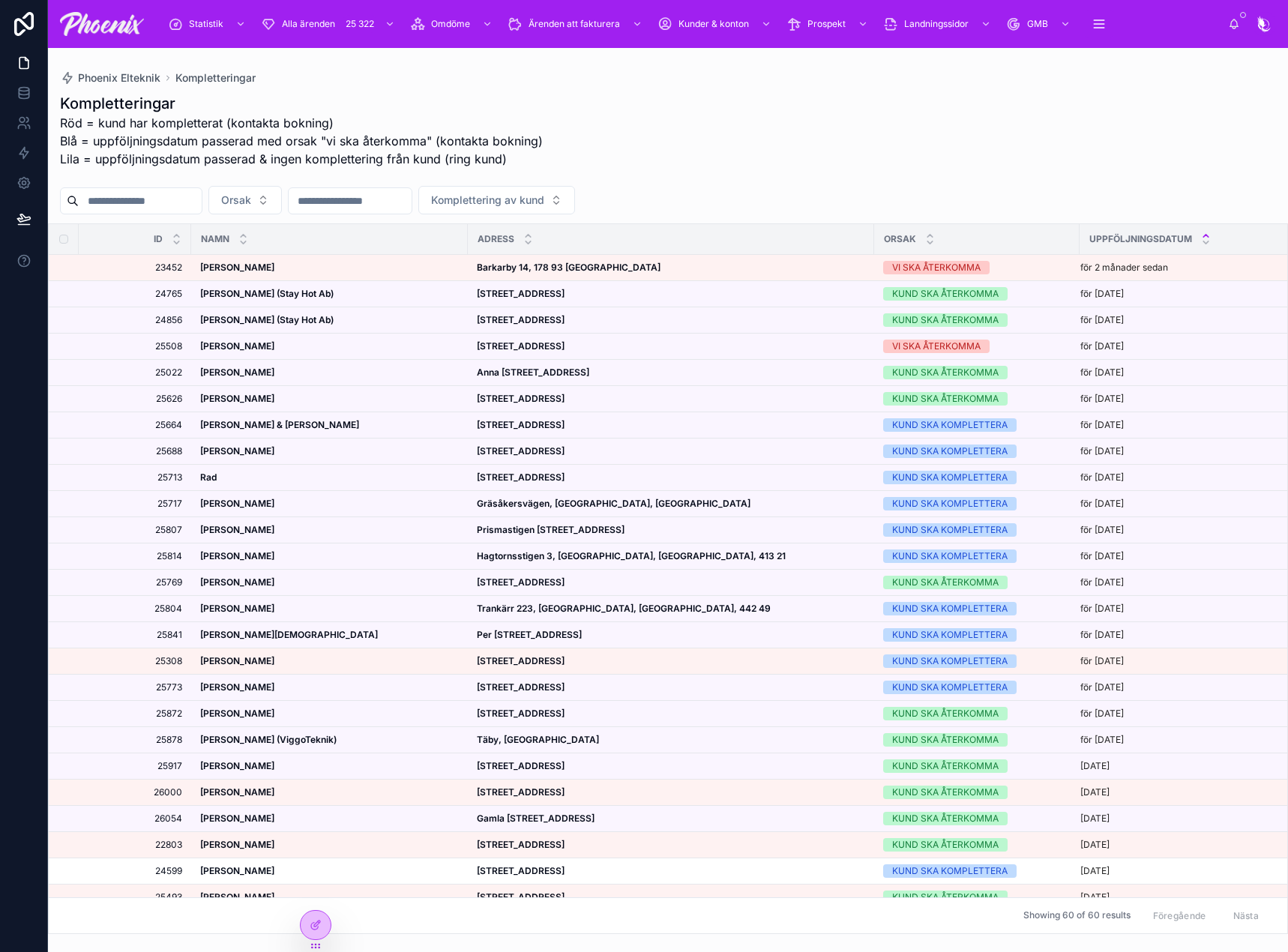
click at [556, 162] on div "Kompletteringar Röd = kund har kompletterat (kontakta bokning) Blå = uppföljnin…" at bounding box center [667, 135] width 1216 height 84
click at [269, 214] on div "Kompletteringar Röd = kund har kompletterat (kontakta bokning) Blå = uppföljnin…" at bounding box center [667, 509] width 1240 height 849
click at [251, 206] on span "Orsak" at bounding box center [236, 200] width 30 height 15
click at [527, 208] on button "Komplettering av kund" at bounding box center [496, 200] width 157 height 28
click at [528, 273] on div "No" at bounding box center [573, 285] width 180 height 24
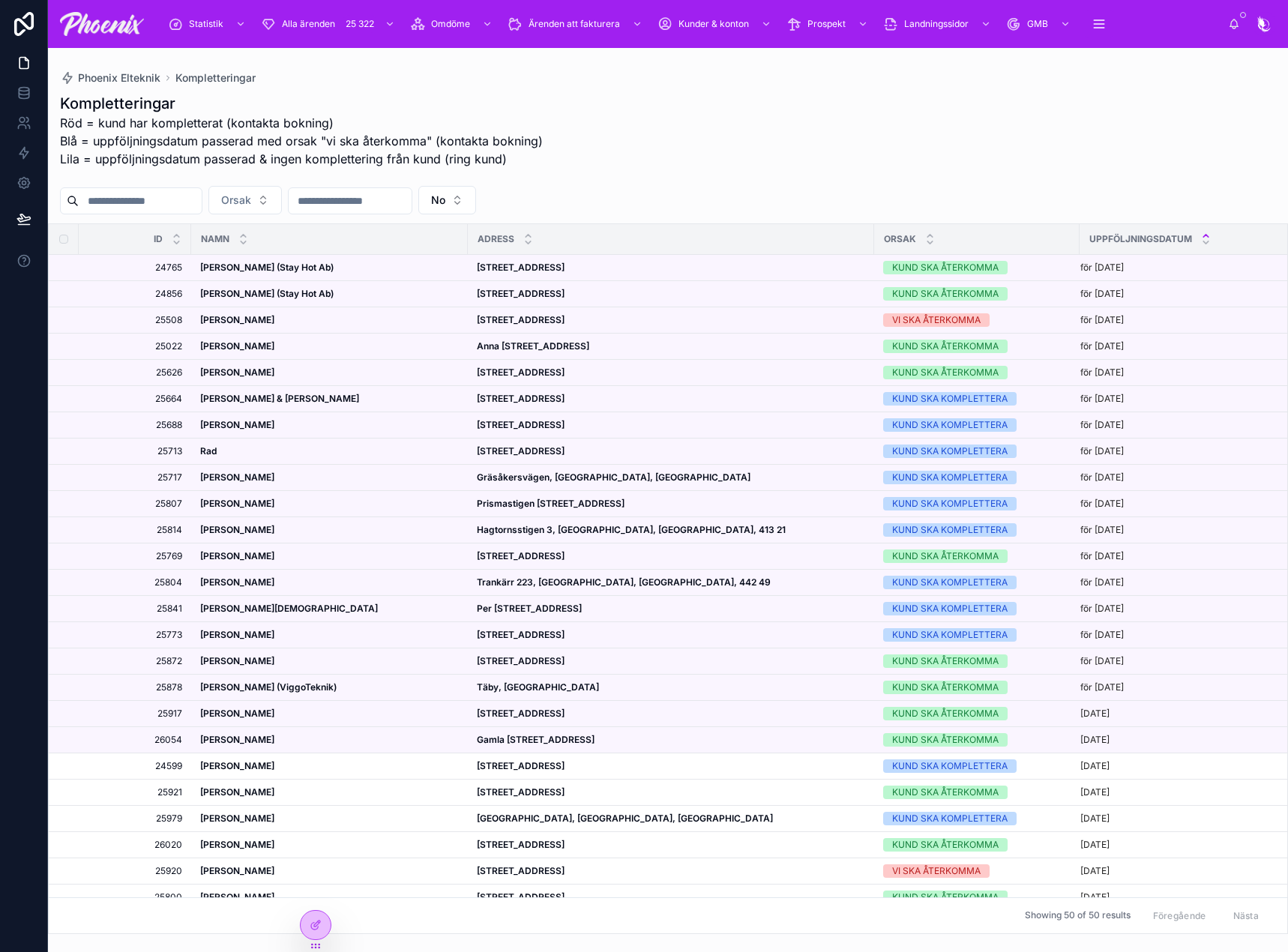
click at [407, 199] on input "text" at bounding box center [350, 201] width 123 height 21
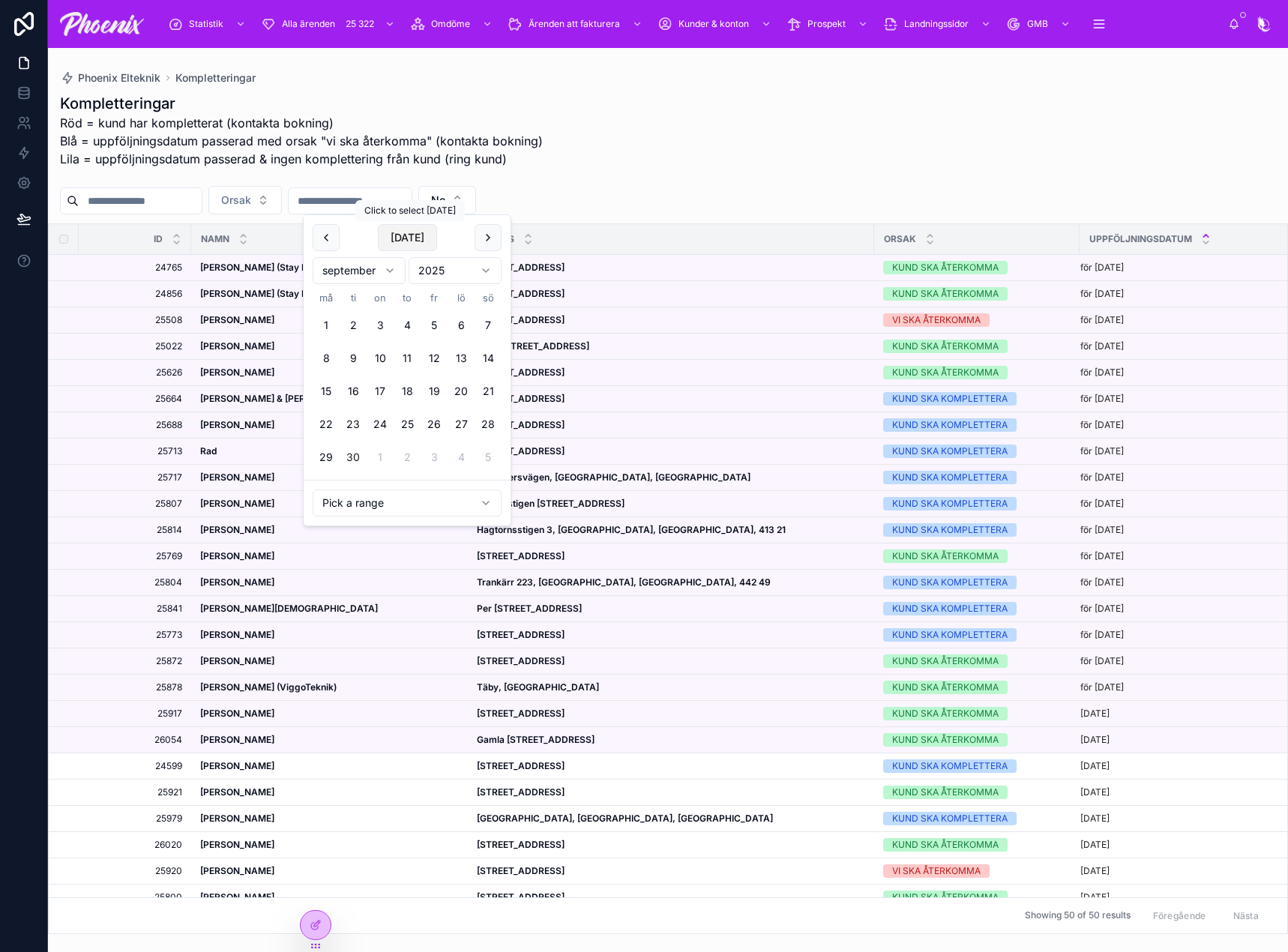
click at [400, 242] on button "Today" at bounding box center [407, 237] width 60 height 27
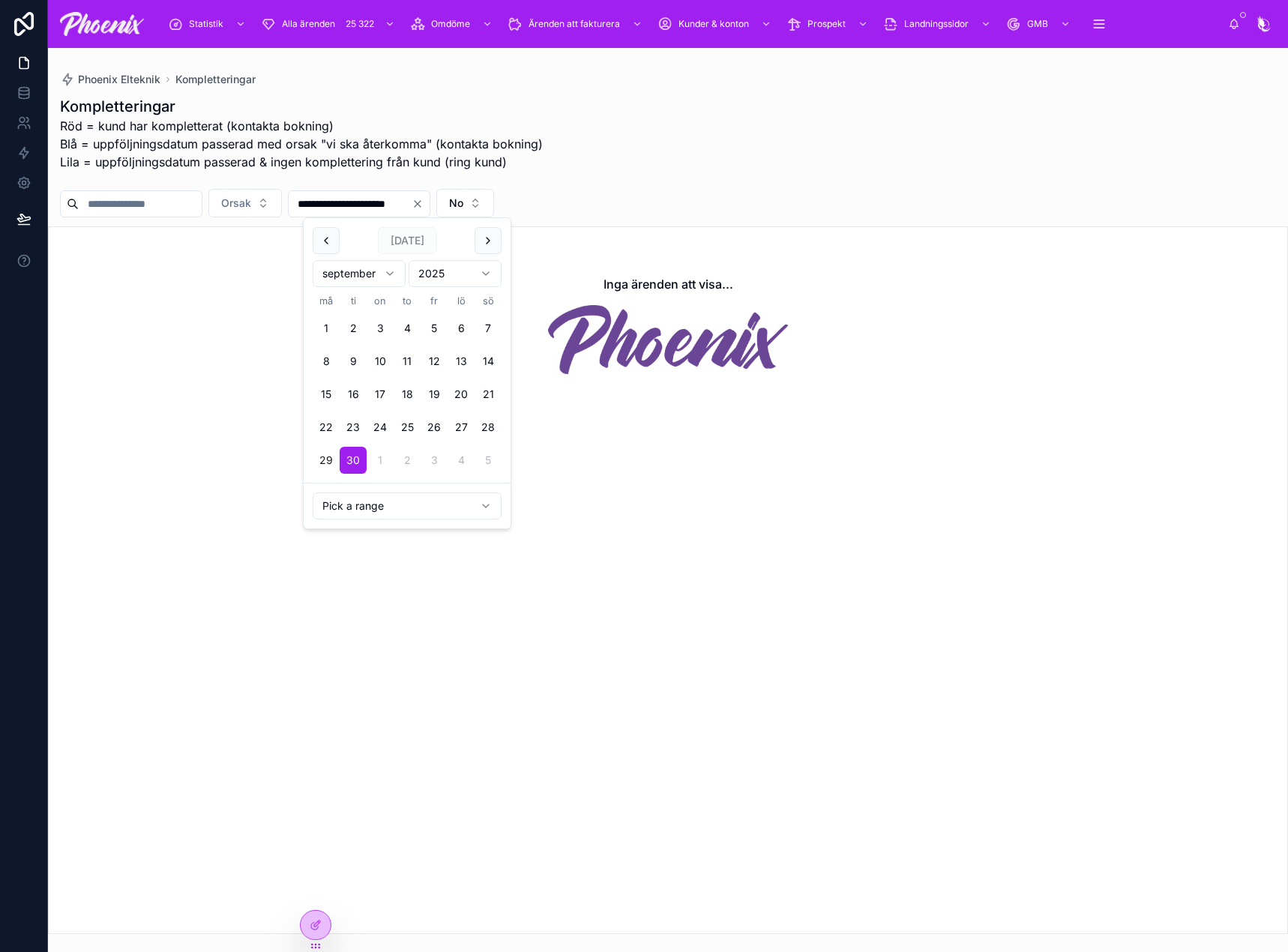
click at [326, 459] on button "29" at bounding box center [325, 459] width 27 height 27
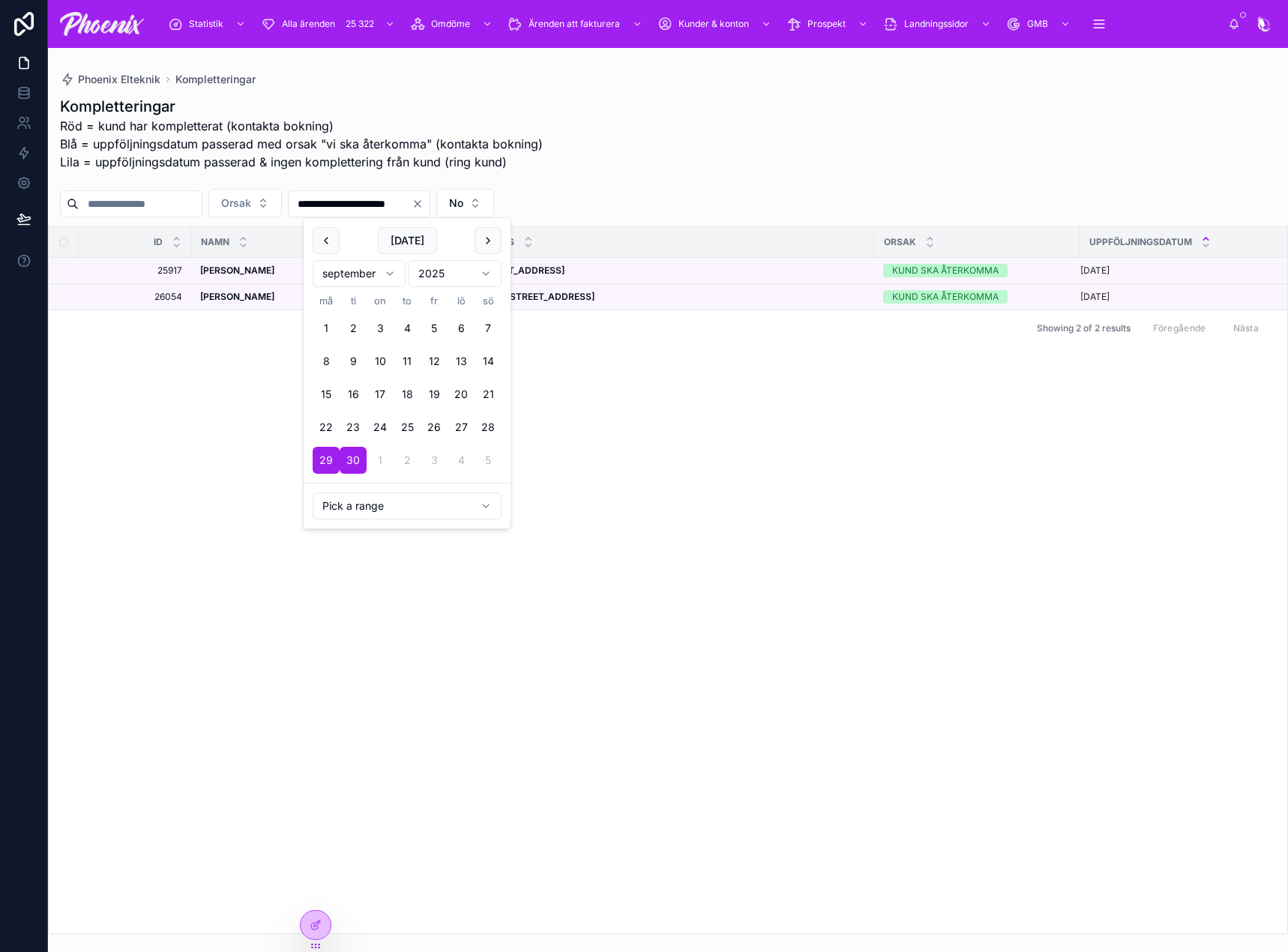
click at [351, 203] on input "**********" at bounding box center [350, 203] width 123 height 21
type input "**********"
click at [606, 163] on div "Kompletteringar Röd = kund har kompletterat (kontakta bokning) Blå = uppföljnin…" at bounding box center [667, 138] width 1216 height 84
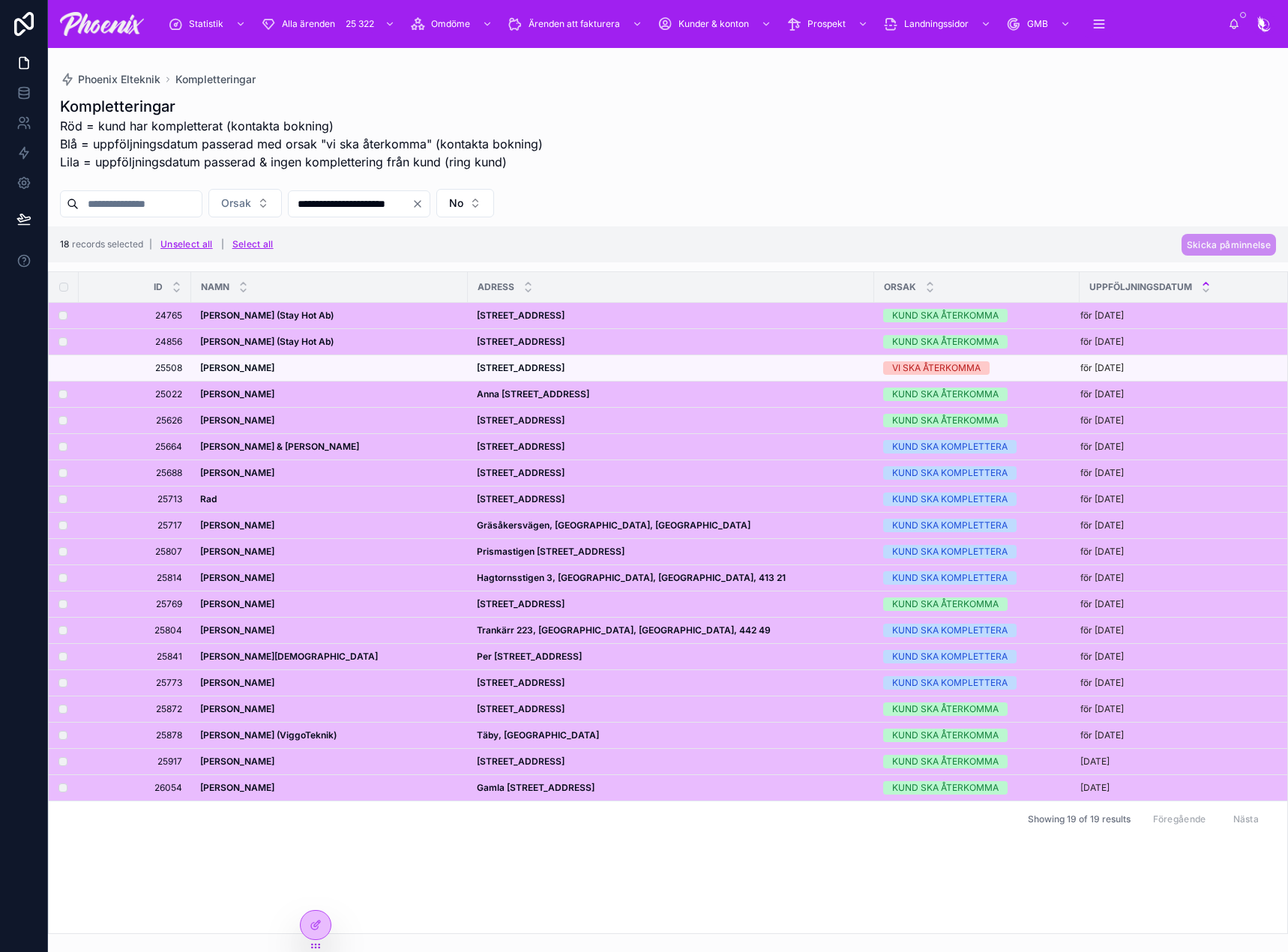
click at [758, 208] on div "**********" at bounding box center [667, 202] width 1240 height 28
click at [161, 246] on button "Unselect all" at bounding box center [186, 245] width 63 height 24
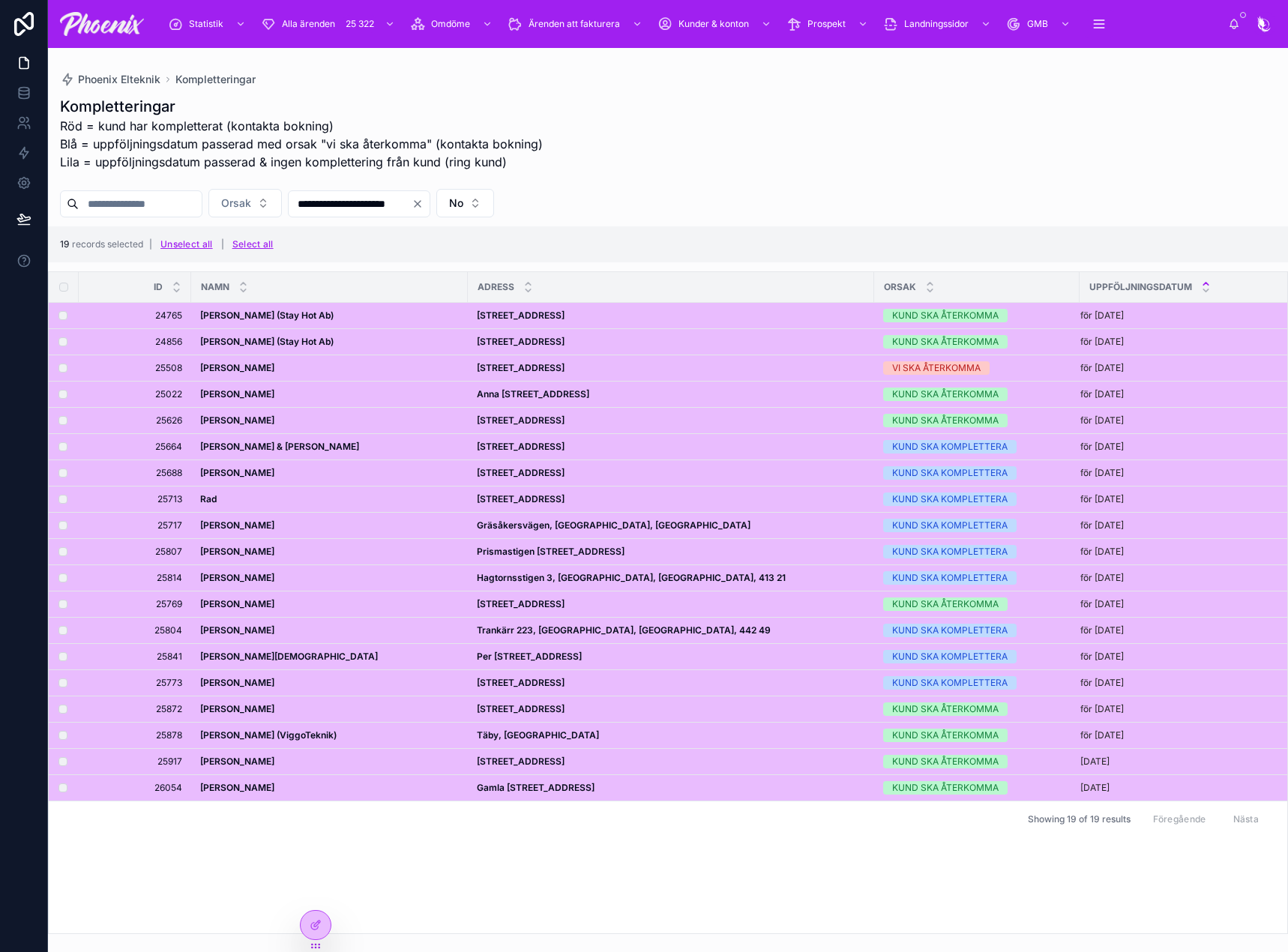
click at [60, 363] on td at bounding box center [63, 368] width 30 height 27
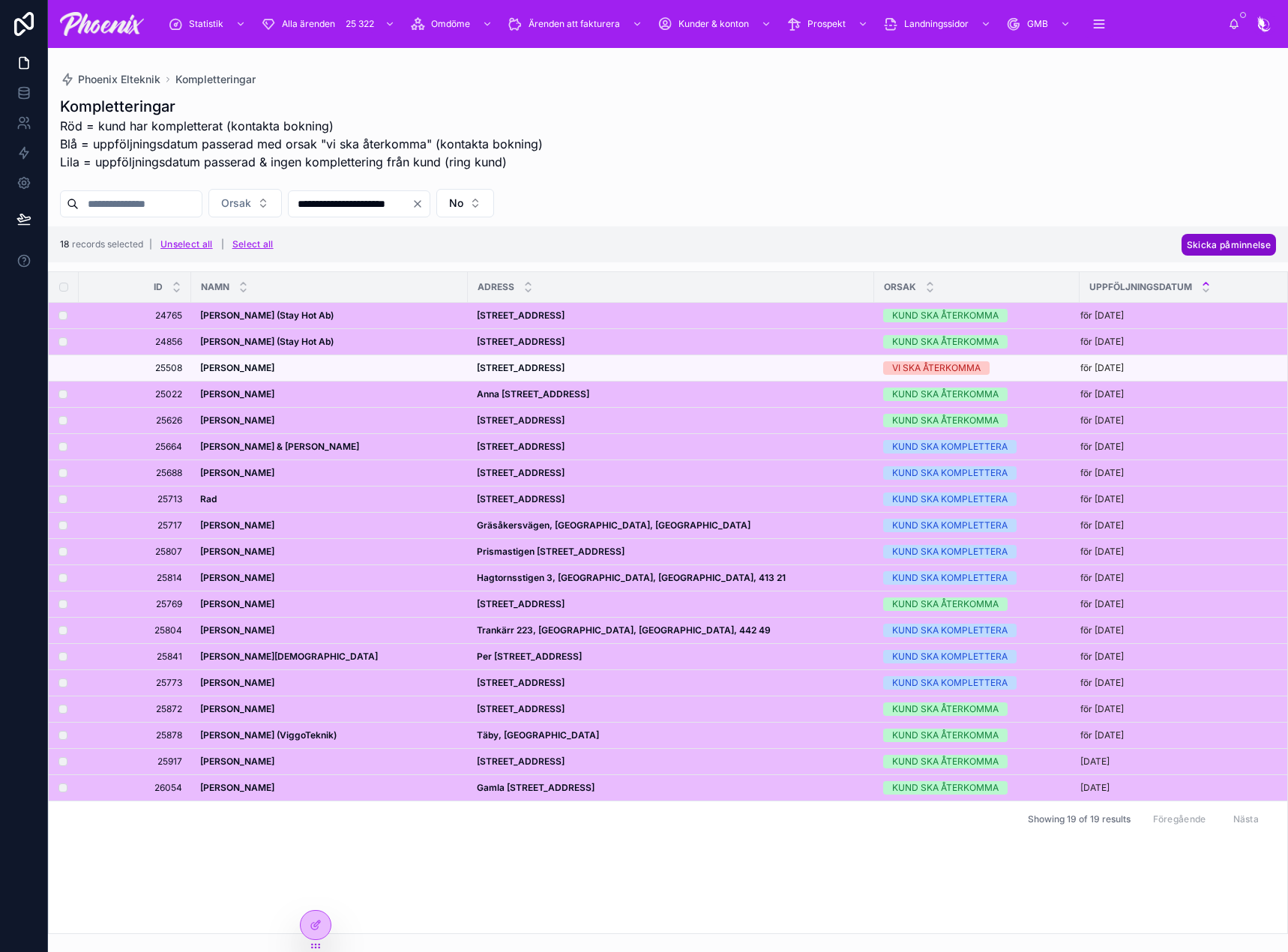
click at [1200, 235] on button "Skicka påminnelse" at bounding box center [1228, 245] width 94 height 22
click at [1245, 219] on icon at bounding box center [1250, 215] width 12 height 12
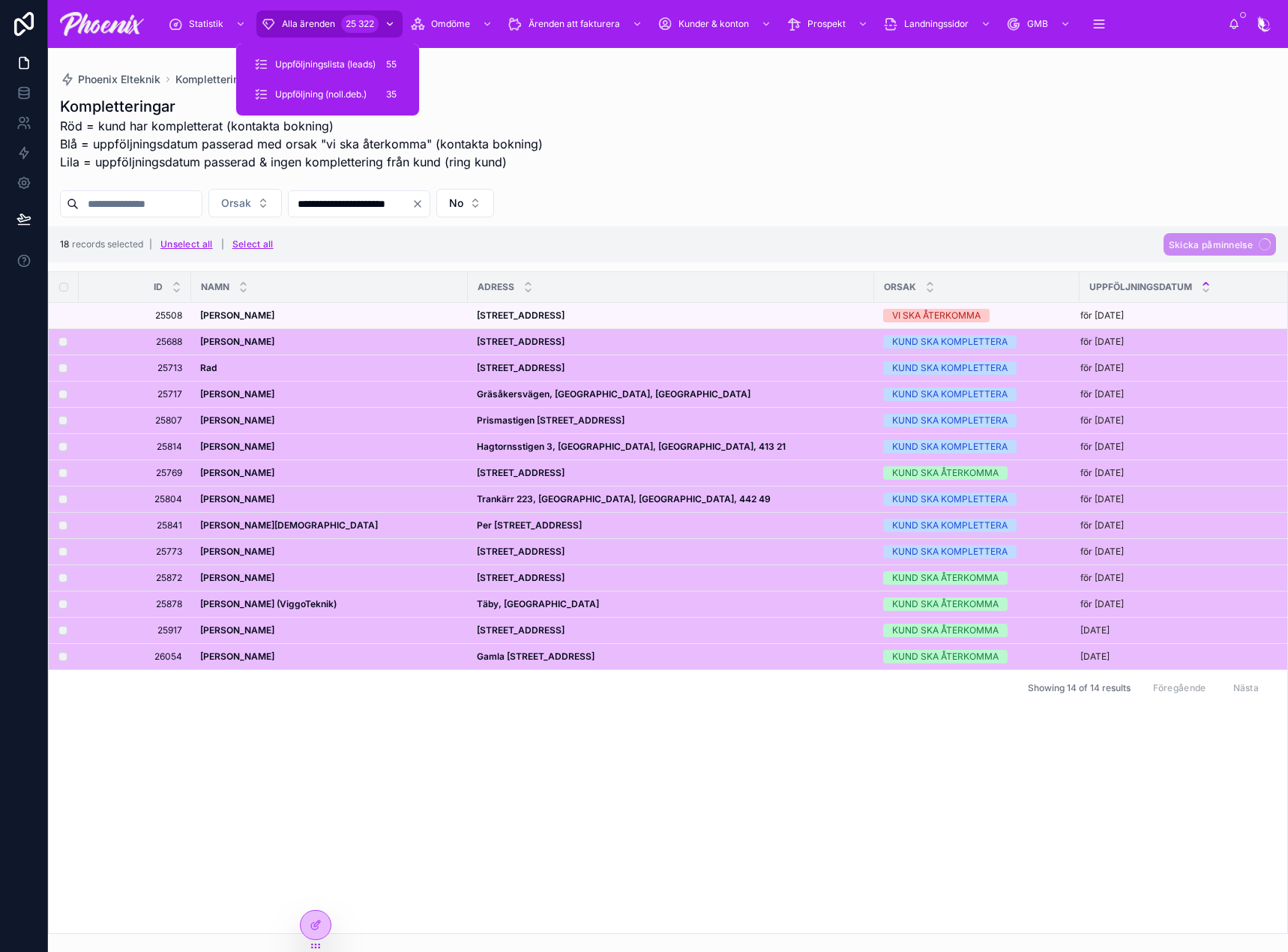
click at [352, 23] on div "25 322" at bounding box center [359, 24] width 38 height 18
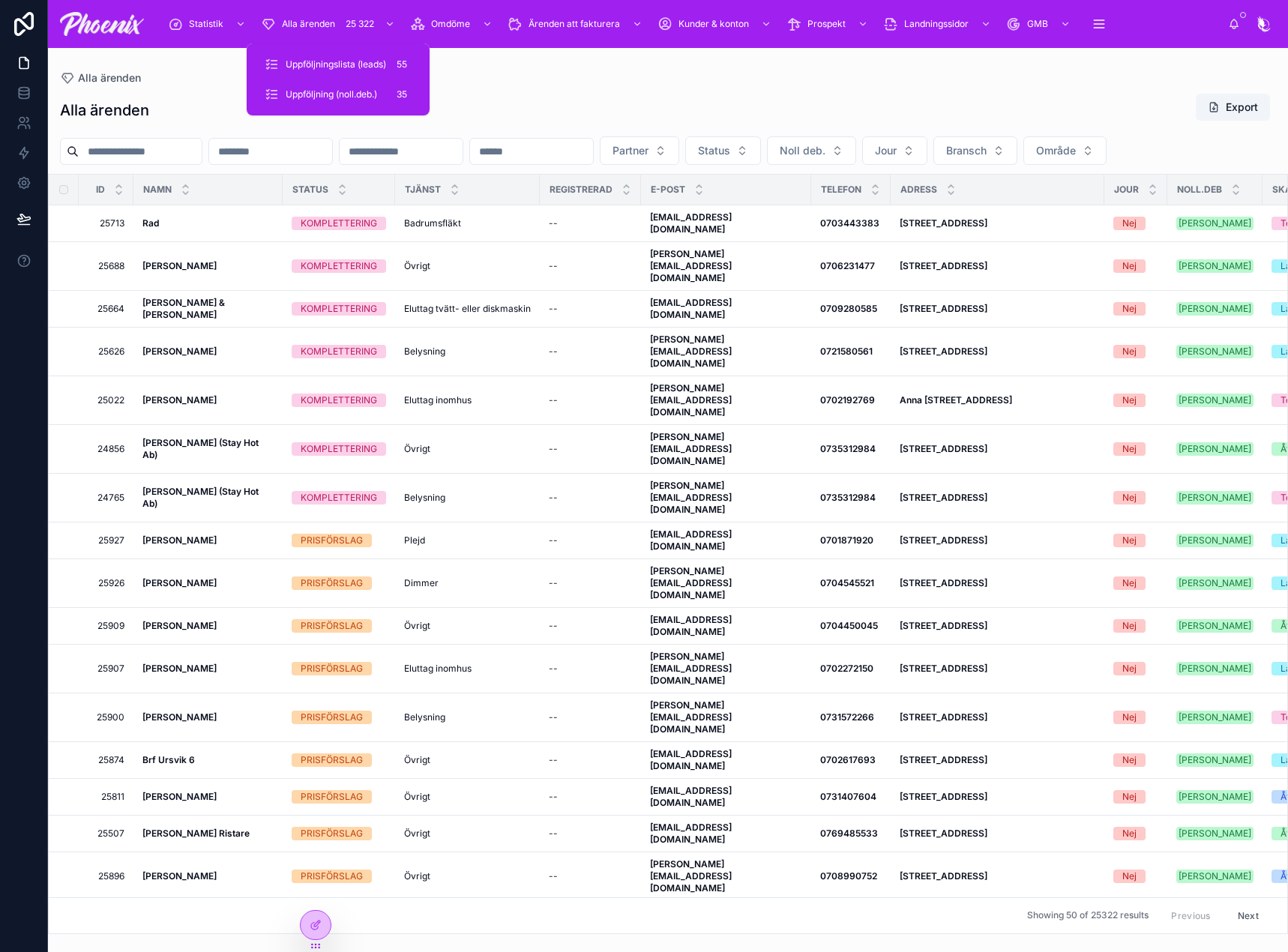
click at [598, 93] on div "Alla ärenden Export" at bounding box center [667, 110] width 1216 height 35
